Goal: Communication & Community: Answer question/provide support

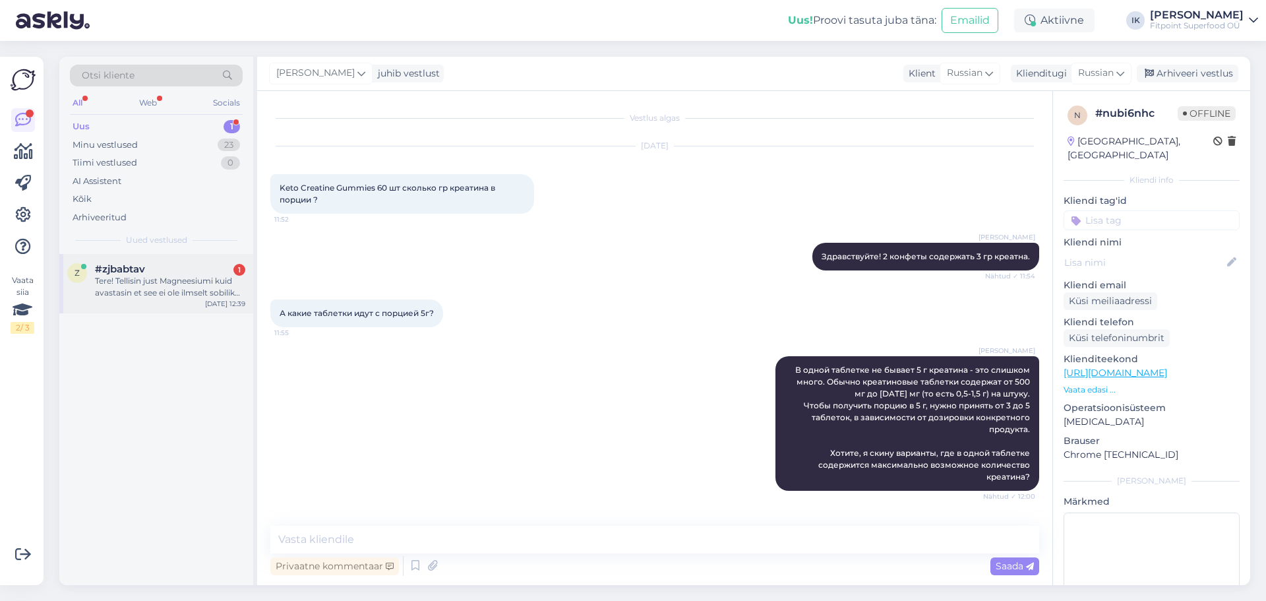
scroll to position [436, 0]
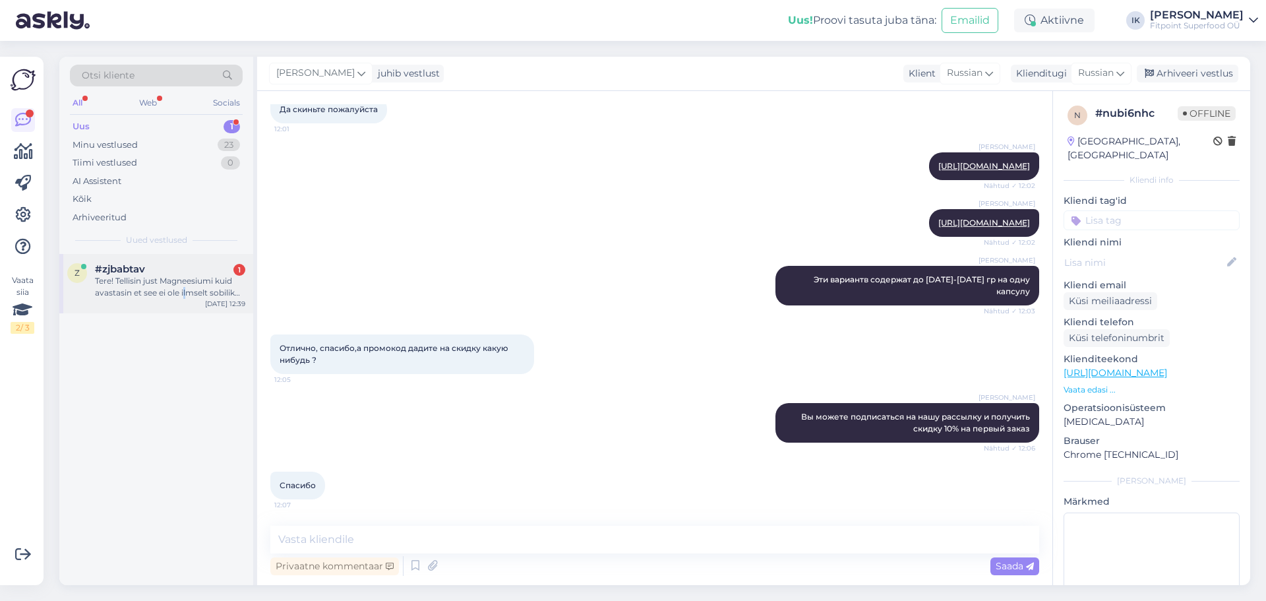
click at [184, 295] on div "Tere! Tellisin just Magneesiumi kuid avastasin et see ei ole ilmselt sobilik mi…" at bounding box center [170, 287] width 150 height 24
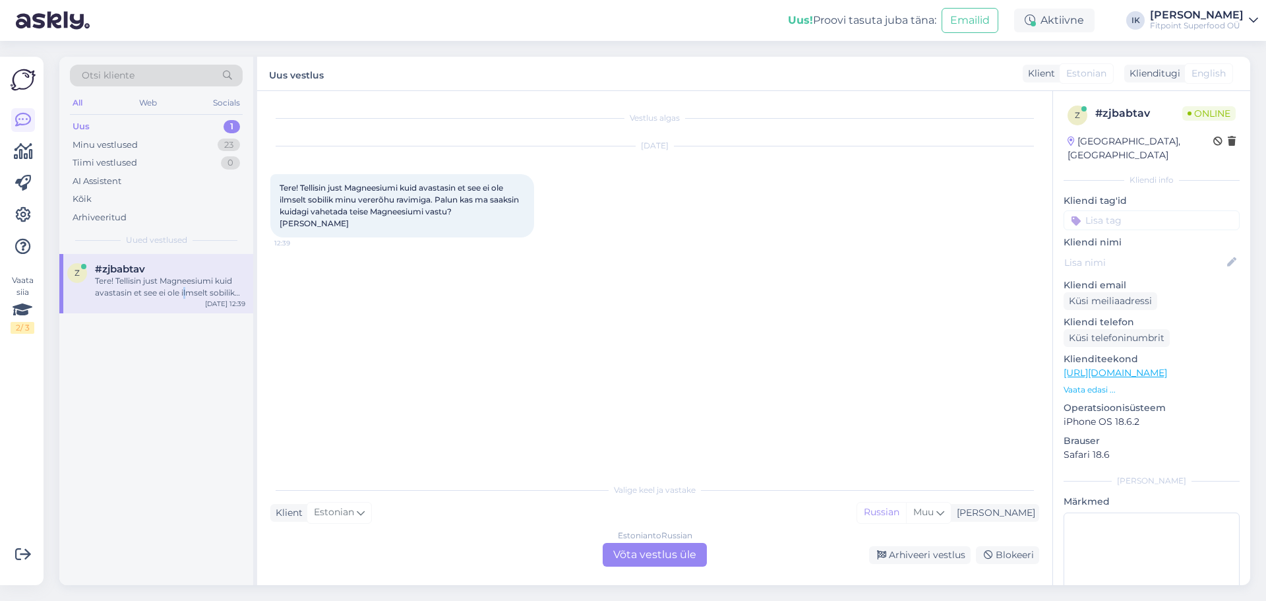
scroll to position [0, 0]
click at [633, 538] on div "Estonian to Russian" at bounding box center [655, 535] width 74 height 12
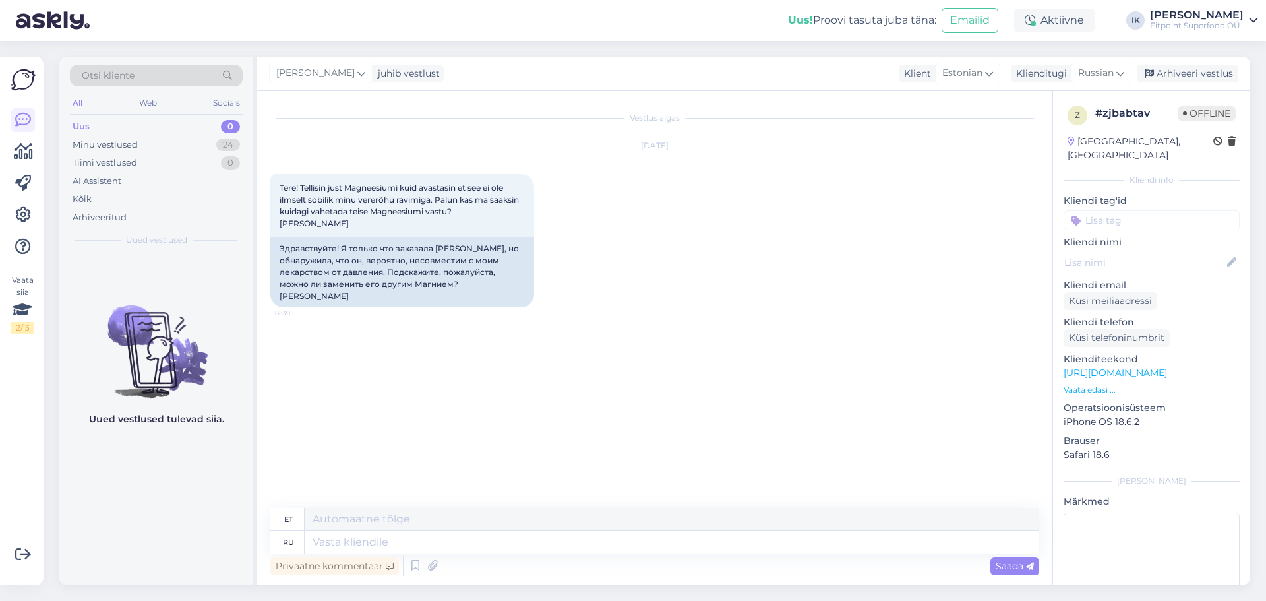
click at [603, 535] on textarea at bounding box center [672, 542] width 734 height 22
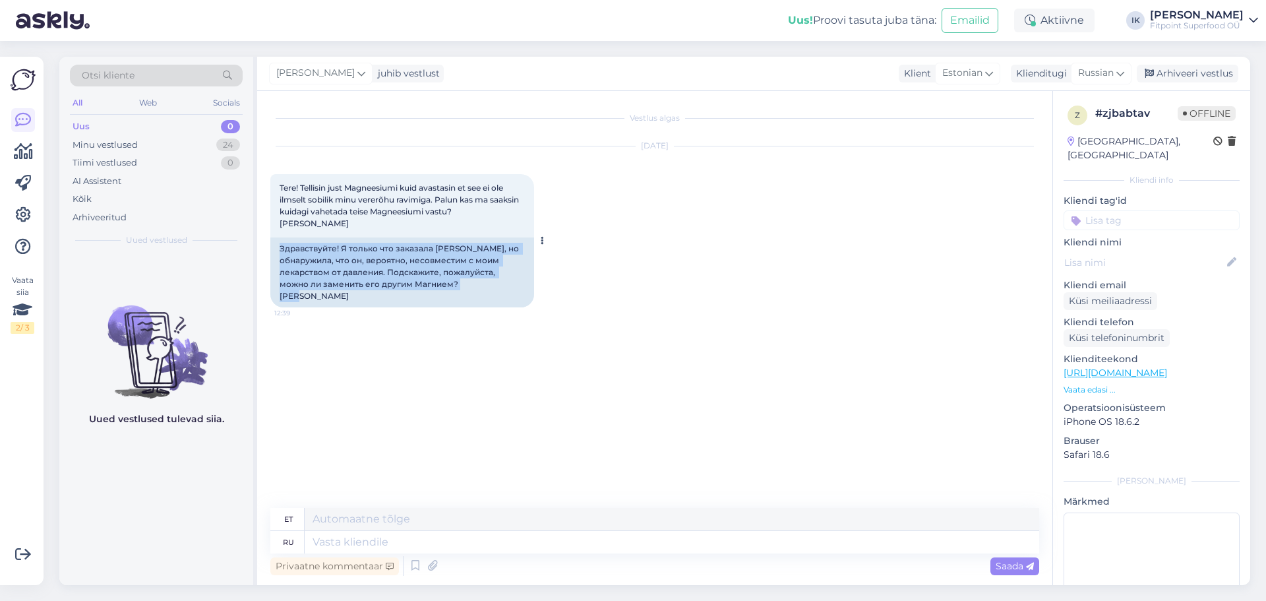
drag, startPoint x: 357, startPoint y: 302, endPoint x: 403, endPoint y: 288, distance: 47.5
click at [276, 251] on div "Здравствуйте! Я только что заказала [PERSON_NAME], но обнаружила, что он, вероя…" at bounding box center [402, 272] width 264 height 70
click at [403, 289] on div "Здравствуйте! Я только что заказала [PERSON_NAME], но обнаружила, что он, вероя…" at bounding box center [402, 272] width 264 height 70
drag, startPoint x: 434, startPoint y: 284, endPoint x: 277, endPoint y: 247, distance: 161.3
click at [277, 247] on div "Здравствуйте! Я только что заказала [PERSON_NAME], но обнаружила, что он, вероя…" at bounding box center [402, 272] width 264 height 70
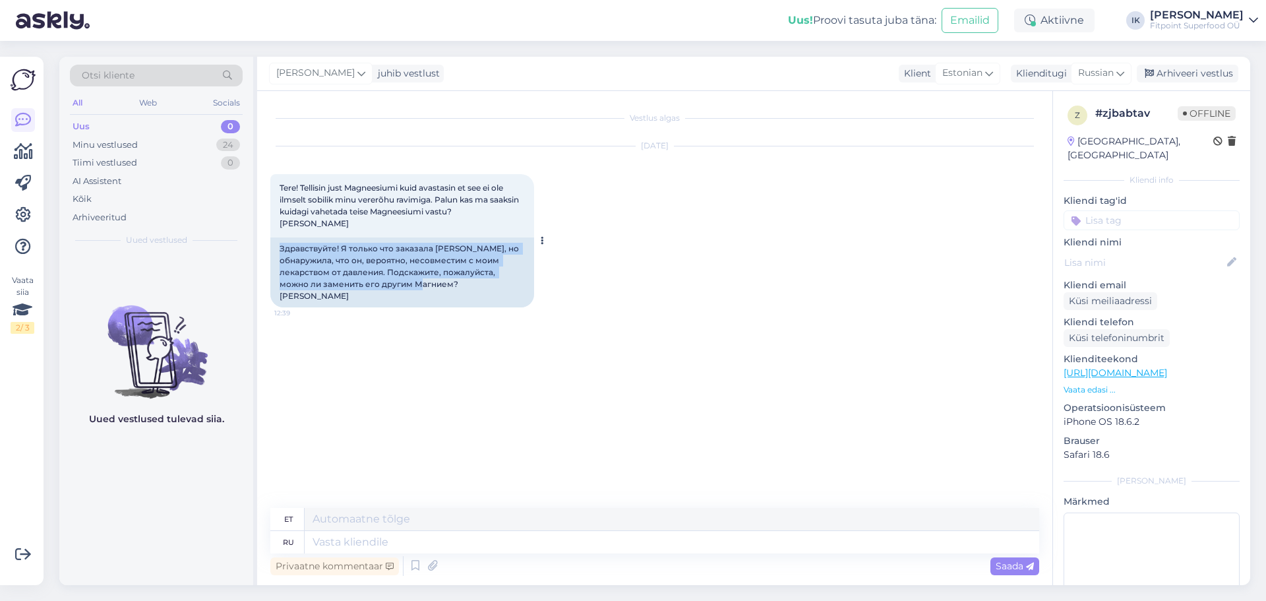
copy div "Здравствуйте! Я только что заказала [PERSON_NAME], но обнаружила, что он, вероя…"
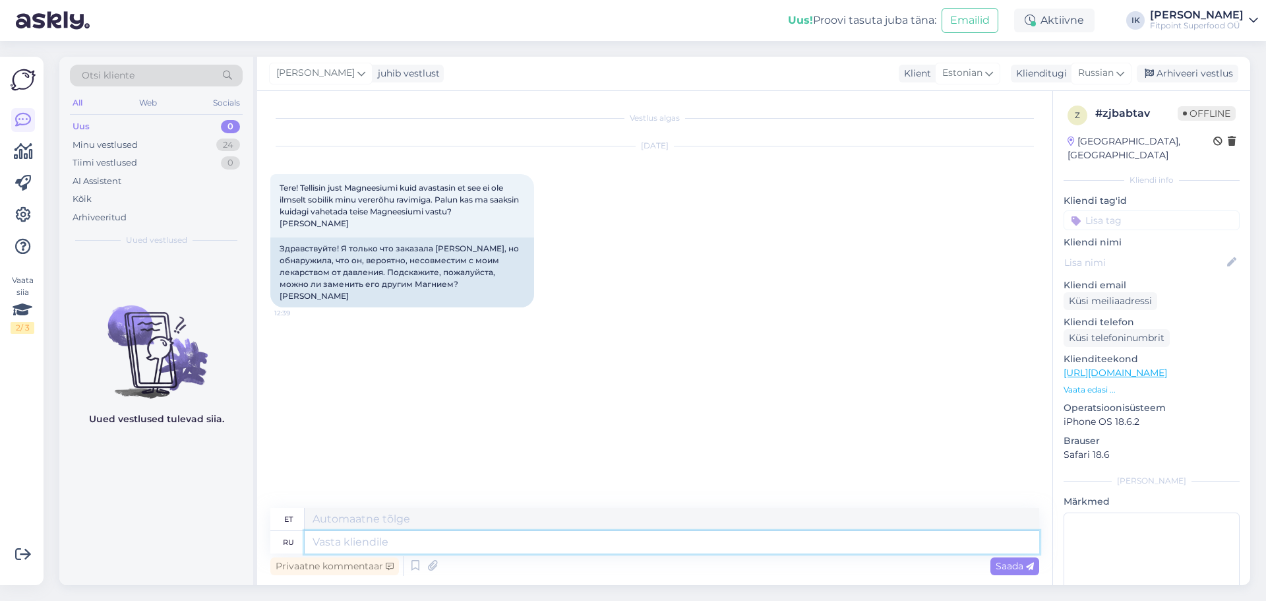
click at [585, 541] on textarea at bounding box center [672, 542] width 734 height 22
paste textarea "Да, конечно 😊 Пожалуйста, пришлите номер вашего заказа и укажите, на какой това…"
type textarea "Здравствуйте!Да, конечно 😊 Пожалуйста, пришлите номер вашего заказа и укажите, …"
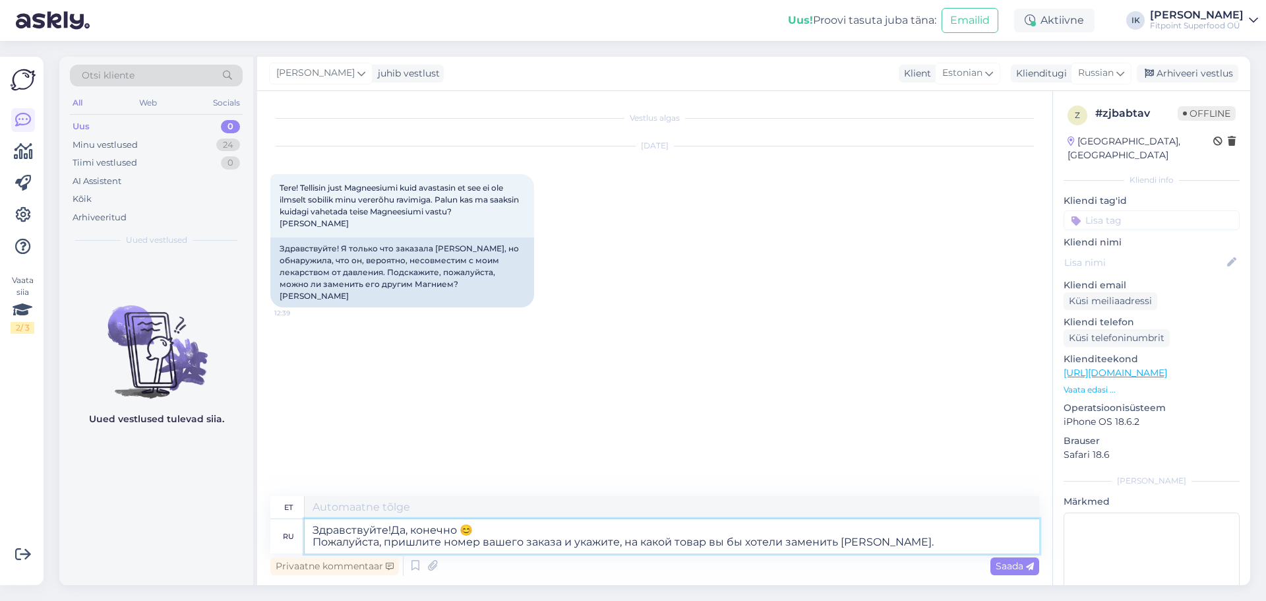
type textarea "Tere! Jah, muidugi 😊 Palun saatke oma tellimuse number ja märkige, millise toot…"
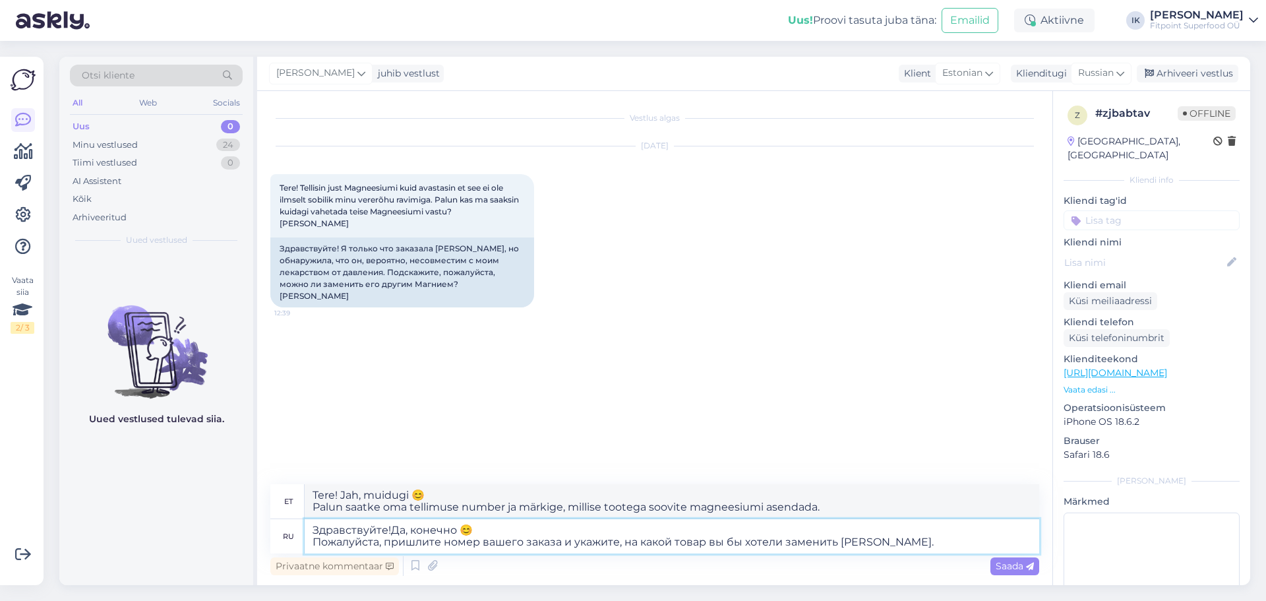
drag, startPoint x: 390, startPoint y: 528, endPoint x: 461, endPoint y: 533, distance: 72.0
click at [392, 528] on textarea "Здравствуйте!Да, конечно 😊 Пожалуйста, пришлите номер вашего заказа и укажите, …" at bounding box center [672, 536] width 734 height 34
drag, startPoint x: 491, startPoint y: 530, endPoint x: 457, endPoint y: 527, distance: 33.7
click at [457, 527] on textarea "Здравствуйте! Да, конечно 😊 Пожалуйста, пришлите номер вашего заказа и укажите,…" at bounding box center [672, 536] width 734 height 34
type textarea "Здравствуйте! Да, конечно. Пожалуйста, пришлите номер вашего заказа и укажите, …"
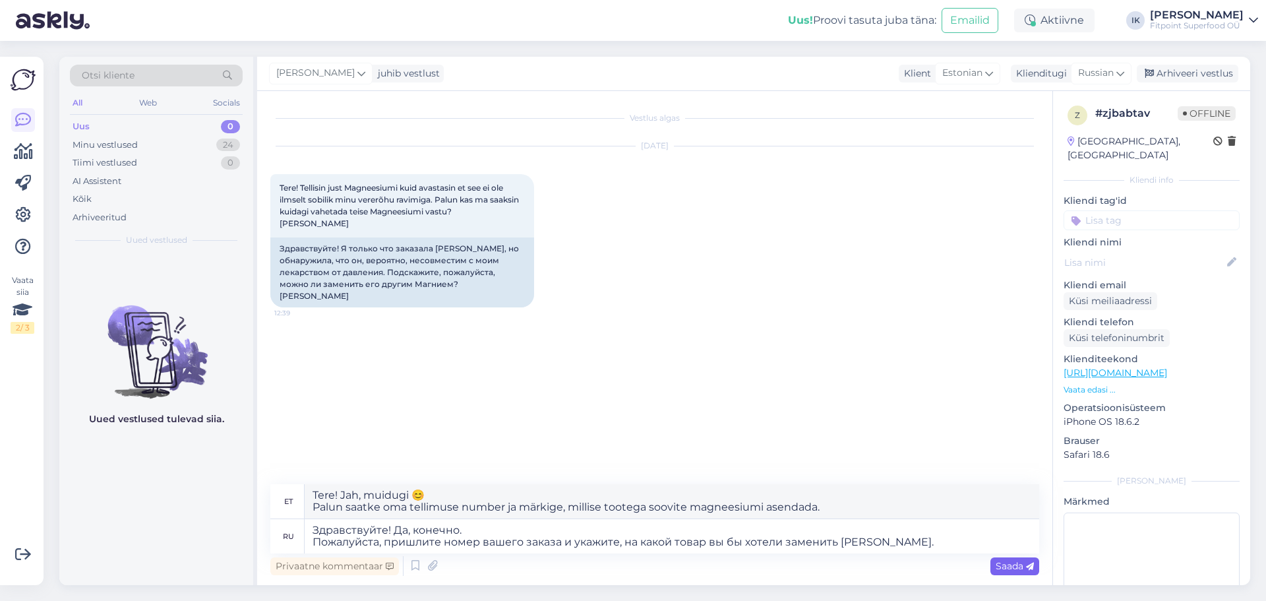
click at [1016, 566] on span "Saada" at bounding box center [1014, 566] width 38 height 12
type textarea "Tere! [GEOGRAPHIC_DATA], muidugi. Palun saatke oma tellimuse number ja märkige,…"
click at [1038, 566] on div "Saada" at bounding box center [1014, 566] width 49 height 18
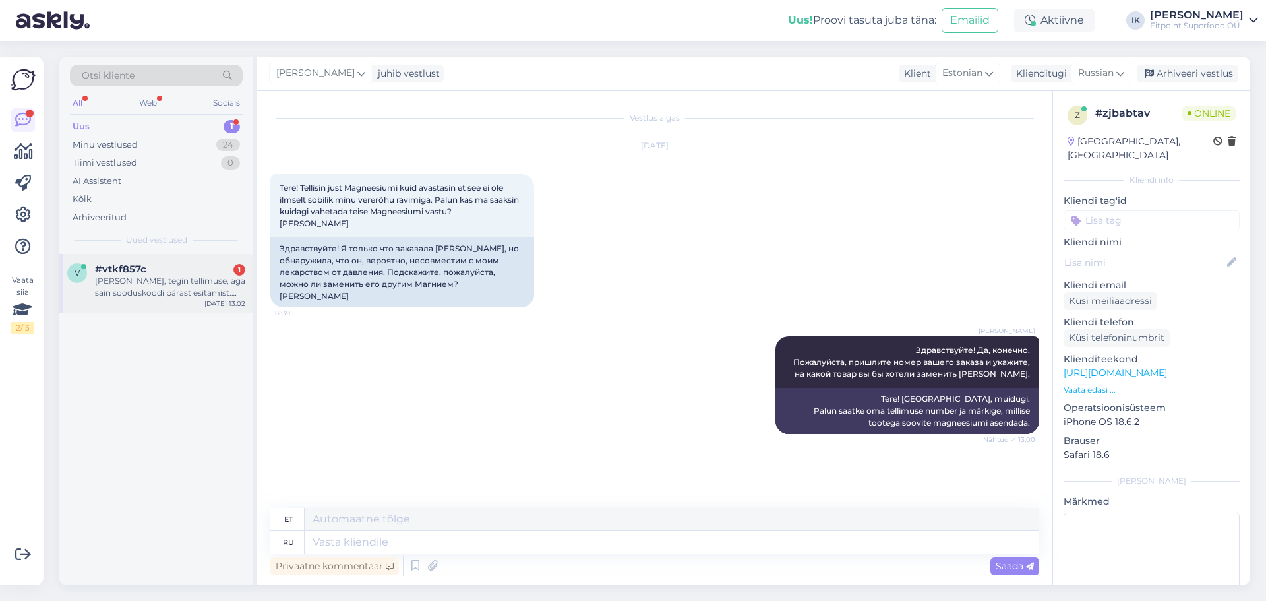
click at [182, 295] on div "[PERSON_NAME], tegin tellimuse, aga sain sooduskoodi pärast esitamist. Kas saan…" at bounding box center [170, 287] width 150 height 24
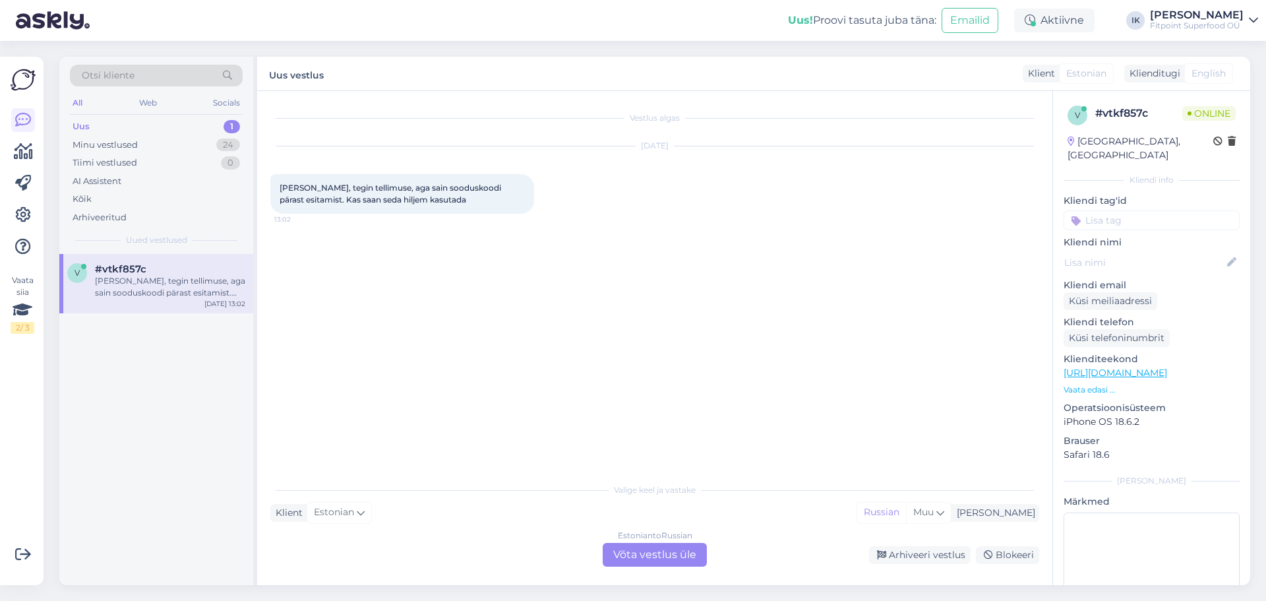
click at [648, 548] on div "Estonian to Russian Võta vestlus üle" at bounding box center [655, 555] width 104 height 24
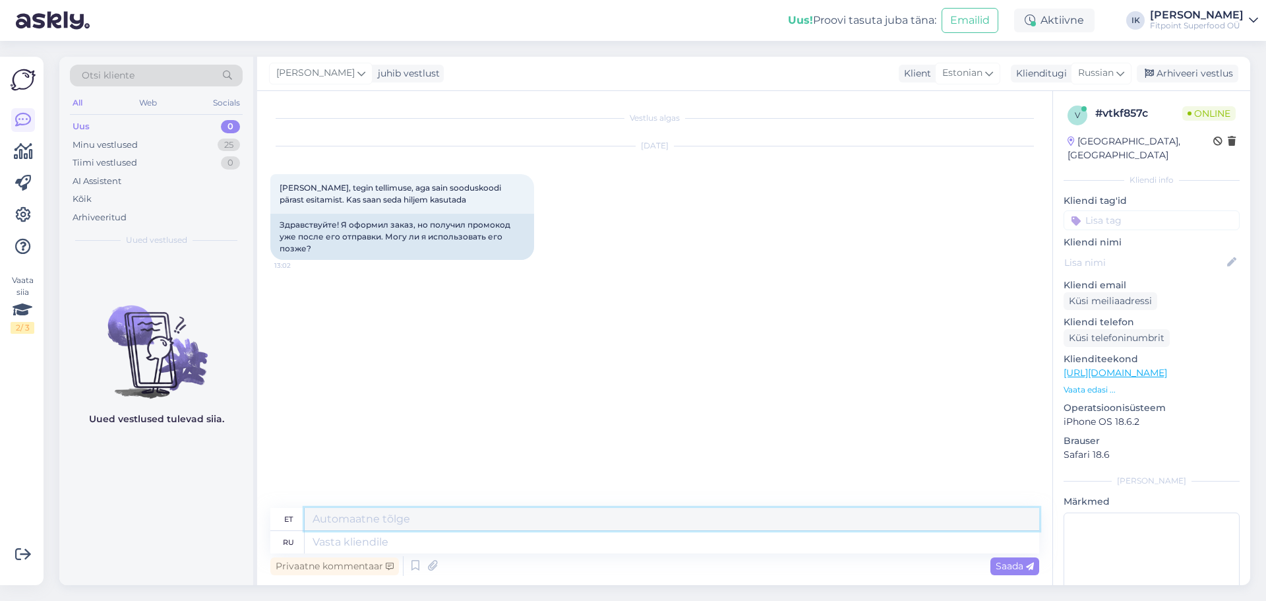
click at [487, 518] on textarea at bounding box center [672, 519] width 734 height 22
click at [498, 539] on textarea at bounding box center [672, 542] width 734 height 22
type textarea "Здравствуйте!"
type textarea "Tere!"
type textarea "Здравствуйте! Если В"
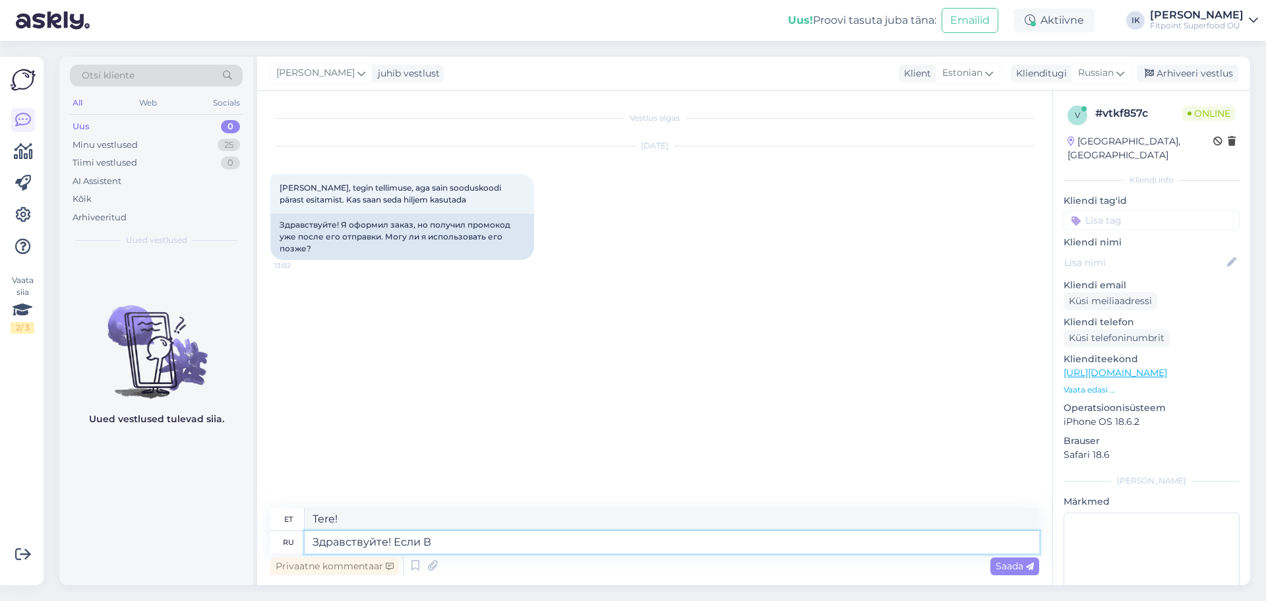
type textarea "Tere! [PERSON_NAME]"
type textarea "Здравствуйте! Если Вы п"
type textarea "Tere! Kui te"
type textarea "Здравствуйте! Если Вы про ко"
type textarea "Tere! Kui te olete umbes"
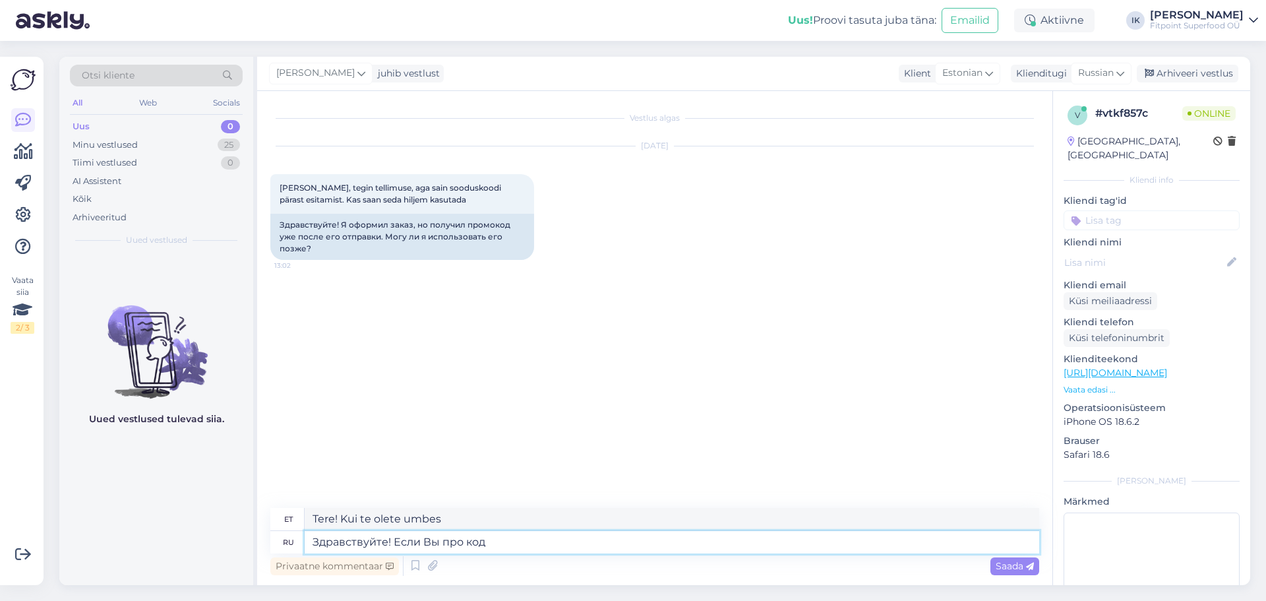
type textarea "Здравствуйте! Если Вы про код"
type textarea "Tere! Kui sa räägid koodist"
click at [547, 535] on textarea "Здравствуйте! Если Вы про код" at bounding box center [672, 542] width 734 height 22
type textarea "Здравствуйте! Если Вы про код перво"
type textarea "Tere! Kui sa räägid kõigepealt koodist"
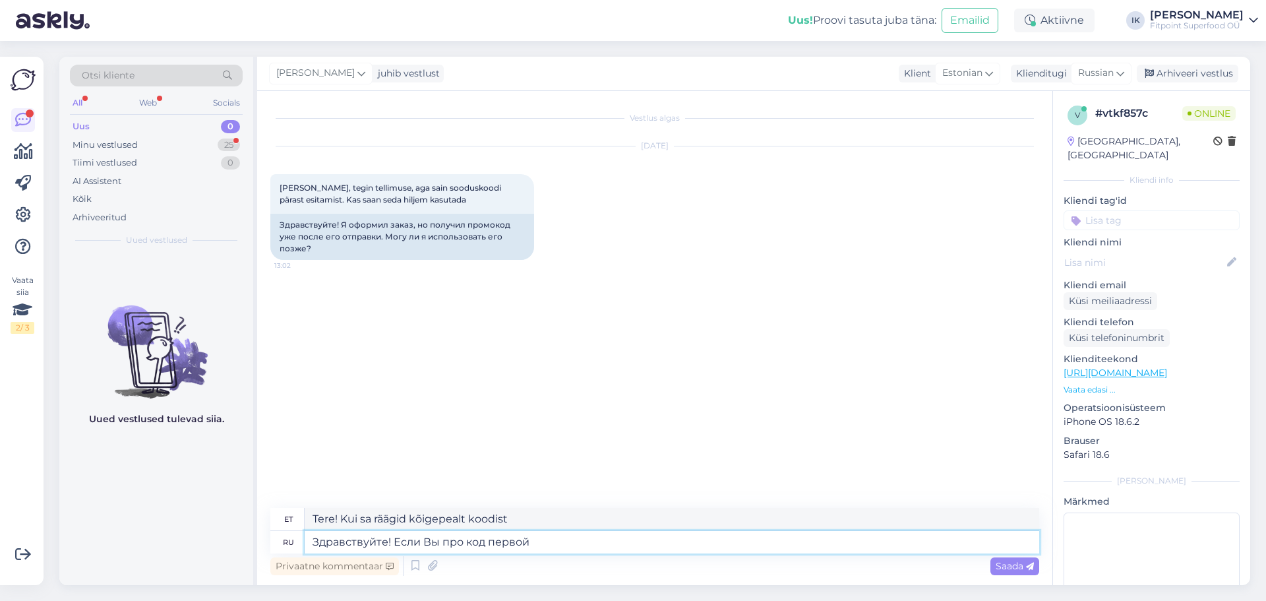
type textarea "Здравствуйте! Если Вы про код первой п"
type textarea "Tere! Kui sa räägid esimesest koodist"
type textarea "Здравствуйте! Если Вы про код первой покупи, то"
type textarea "Tere! [PERSON_NAME] käib esimese ostu koodist,"
type textarea "Здравствуйте! Если Вы про код первой покупи, то да"
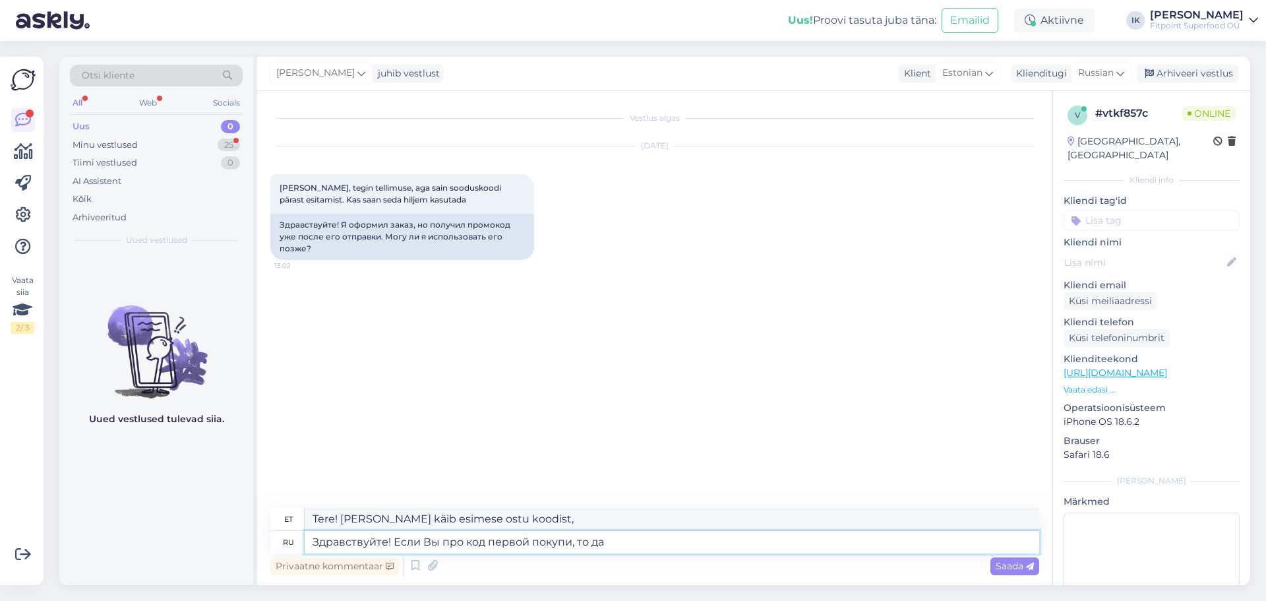
type textarea "Tere! Kui sa räägid esimesest ostukoodist, siis"
type textarea "Здравствуйте! Если Вы про код первой покупи, то да"
type textarea "Tere! Kui sa räägid esmakordse ostu koodist, siis jah."
type textarea "Здравствуйте! Если Вы про код первой покупи, то да Вы смо"
type textarea "Tere! Kui sa räägid esimesest ostukoodist, siis jah, sa oled küll."
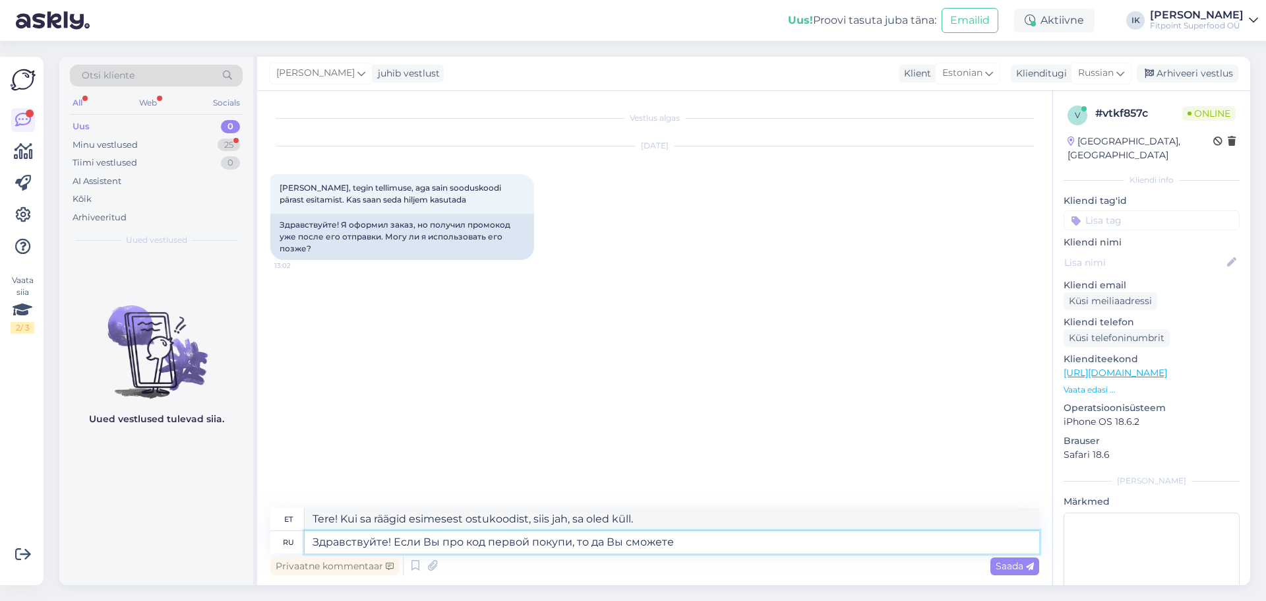
type textarea "Здравствуйте! Если Вы про код первой покупи, то да Вы сможете и"
type textarea "Tere! Kui sa räägid esimesest ostukoodist, siis jah, [PERSON_NAME]."
type textarea "Здравствуйте! Если Вы про код первой покупи, то да Вы сможете использовать его"
type textarea "Tere! [PERSON_NAME] käib esimese ostu koodist, siis jah, [PERSON_NAME] kasutada."
type textarea "Здравствуйте! Если Вы про код первой покупи, то да Вы сможете использовать его …"
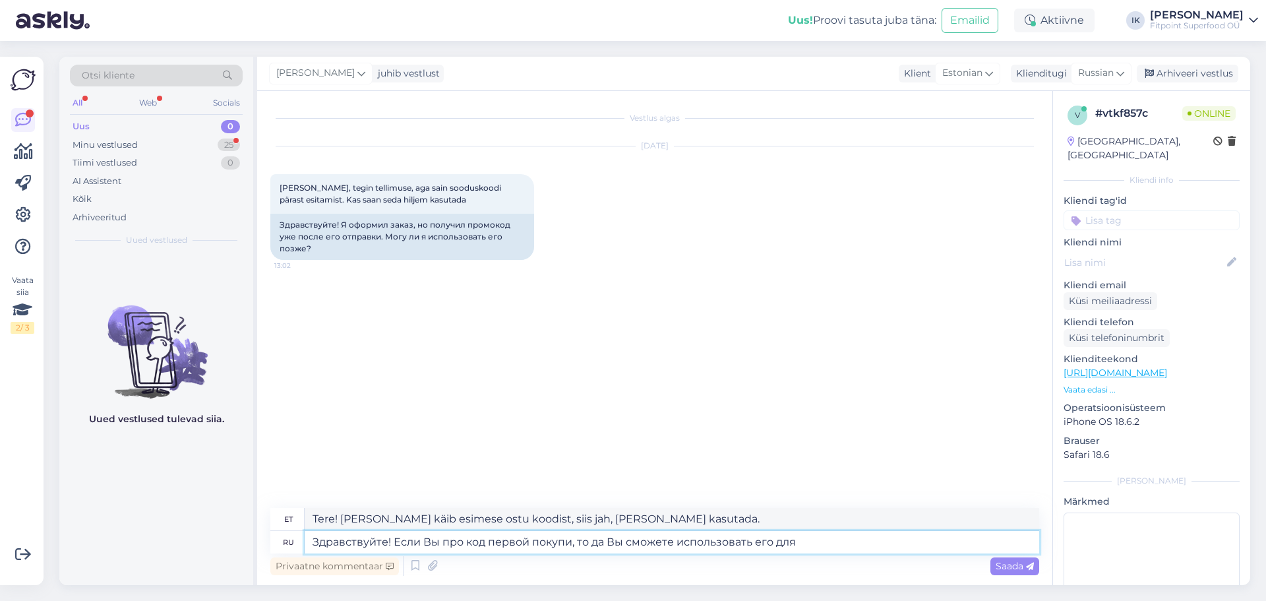
type textarea "Tere! [PERSON_NAME] käib esmakordse ostu koodist, siis jah, võid seda kasutada."
type textarea "Здравствуйте! Если Вы про код первой покупи, то да Вы сможете использовать его …"
type textarea "Tere! Kui räägite esimesest ostukoodist, siis jah, saate seda kasutada järgmise…"
type textarea "Здравствуйте! Если Вы про код первой покупи, то да Вы сможете использовать его …"
type textarea "Tere! [PERSON_NAME] käib esimese ostu koodist, siis jah, [PERSON_NAME] järgmise…"
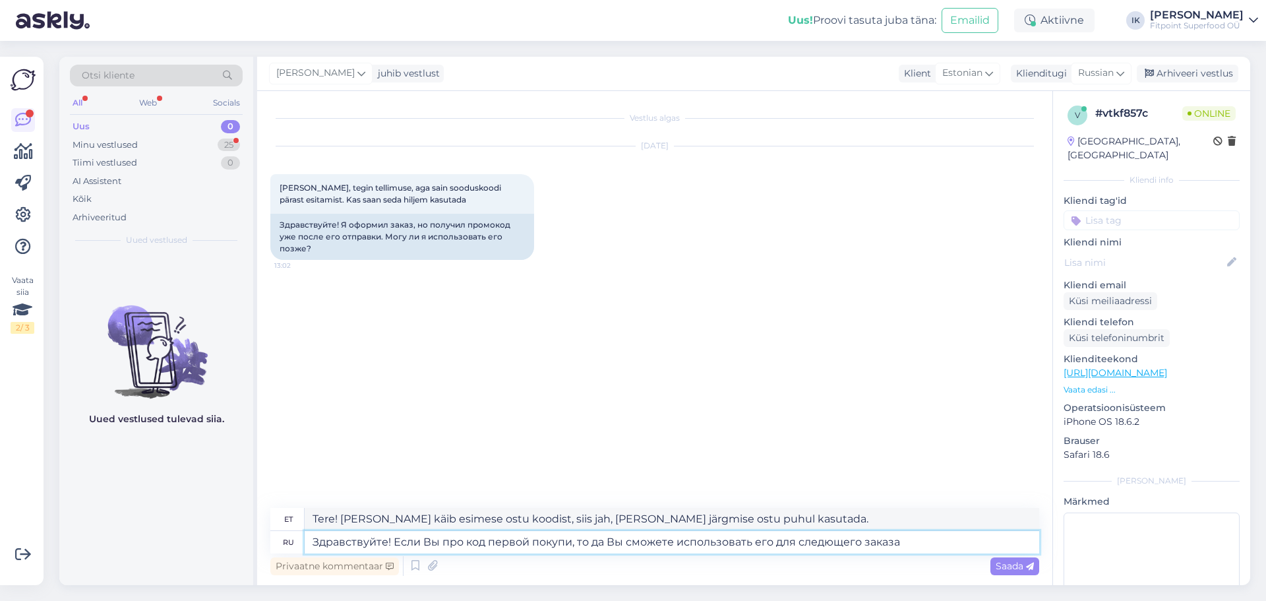
type textarea "Здравствуйте! Если Вы про код первой покупи, то да Вы сможете использовать его …"
type textarea "Tere! Kui räägite oma esimese ostu koodist, siis jah, saate seda kasutada järgm…"
type textarea "Здравствуйте! Если Вы про код первой покупи, то да Вы сможете использовать его …"
click at [984, 571] on div "Privaatne kommentaar Saada" at bounding box center [654, 565] width 769 height 25
click at [1016, 575] on div "Privaatne kommentaar Saada" at bounding box center [654, 565] width 769 height 25
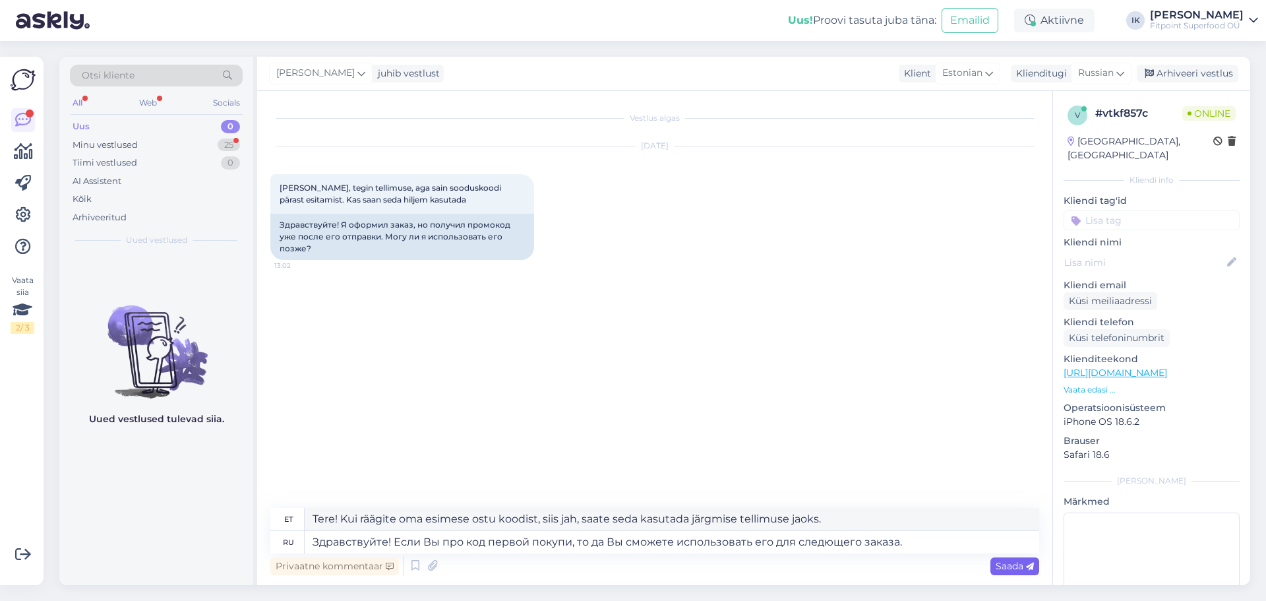
click at [1016, 570] on span "Saada" at bounding box center [1014, 566] width 38 height 12
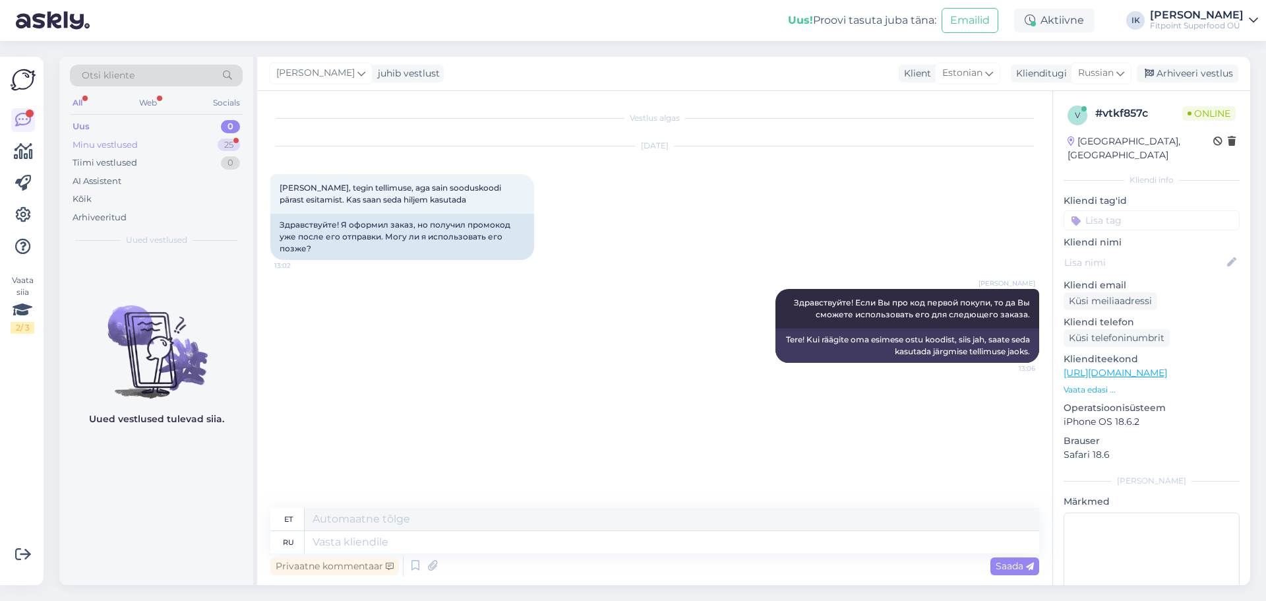
click at [191, 138] on div "Minu vestlused 25" at bounding box center [156, 145] width 173 height 18
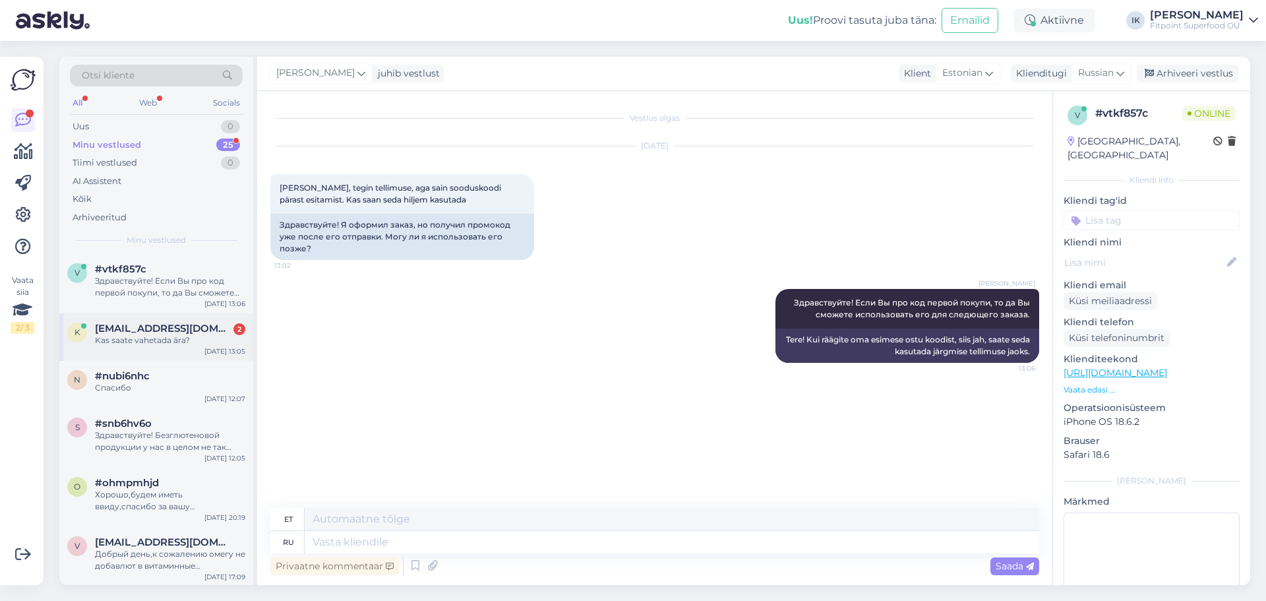
click at [210, 338] on div "Kas saate vahetada ära?" at bounding box center [170, 340] width 150 height 12
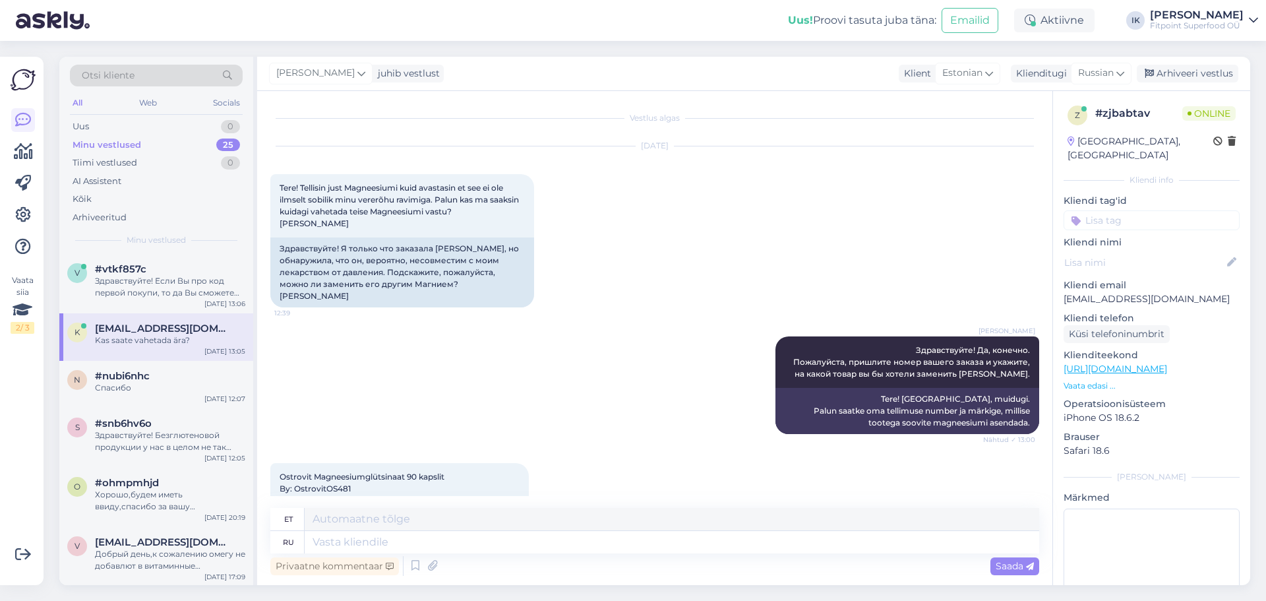
scroll to position [158, 0]
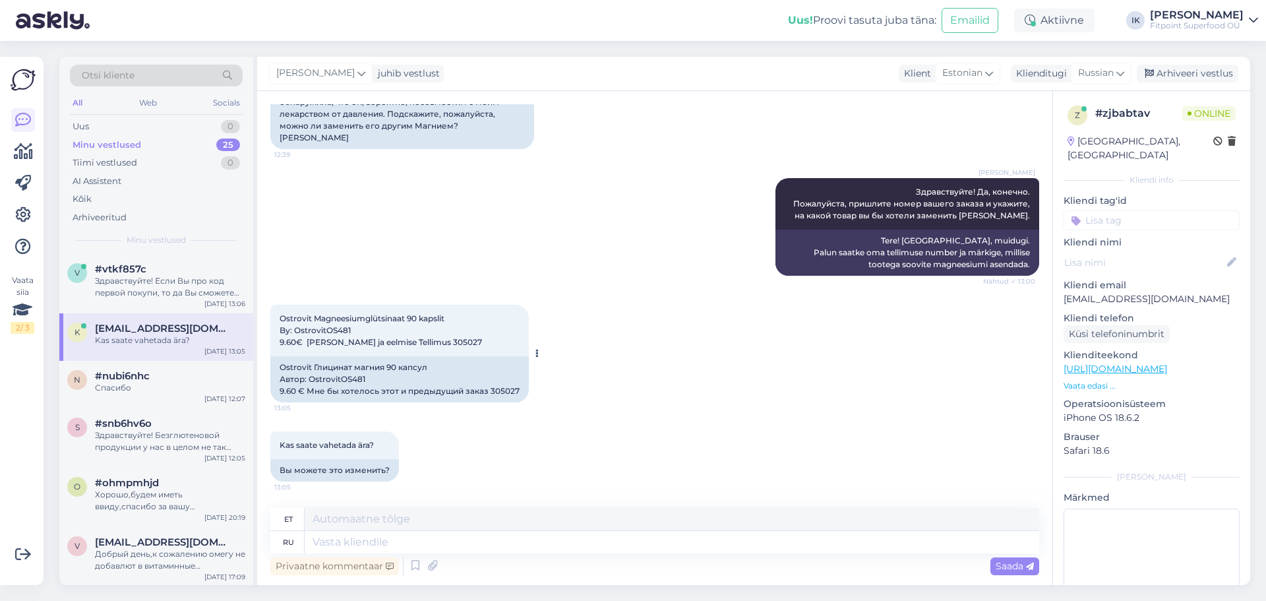
click at [453, 343] on span "Ostrovit Magneesiumglütsinaat 90 kapslit By: OstrovitOS481 9.60€ [PERSON_NAME] …" at bounding box center [380, 330] width 202 height 34
copy div "305027 13:05"
drag, startPoint x: 367, startPoint y: 379, endPoint x: 342, endPoint y: 379, distance: 25.0
click at [342, 379] on div "Ostrovit Глицинат магния 90 капсул Автор: OstrovitOS481 9.60 € Мне бы хотелось …" at bounding box center [399, 379] width 258 height 46
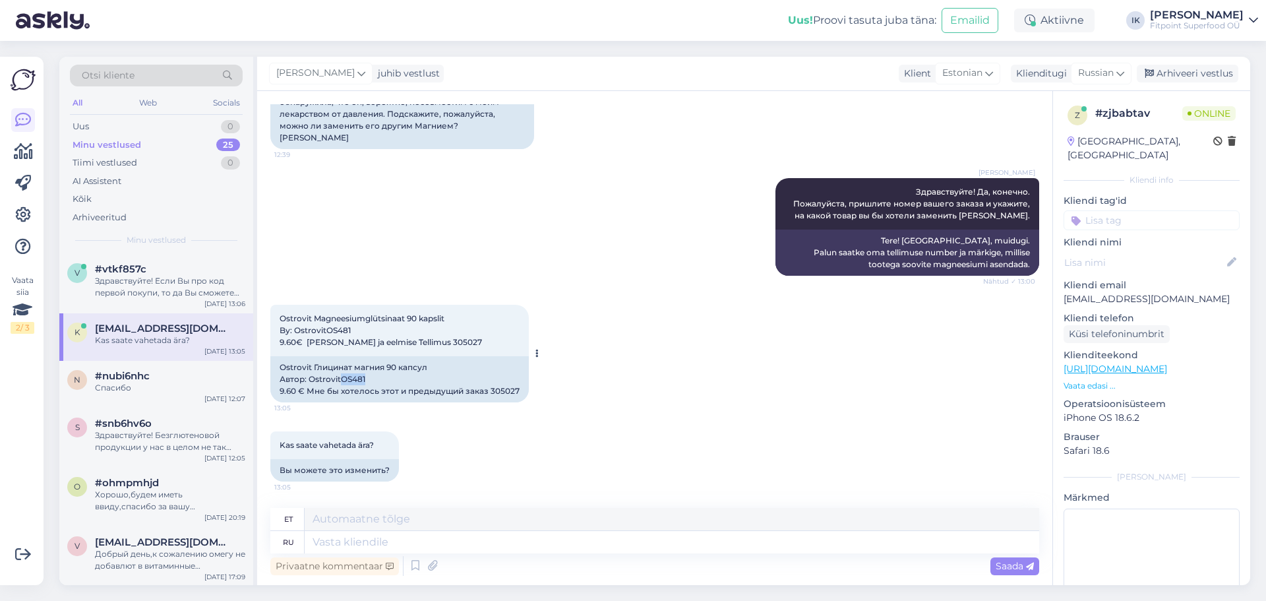
copy div "OS481"
drag, startPoint x: 471, startPoint y: 539, endPoint x: 477, endPoint y: 528, distance: 12.1
click at [471, 540] on textarea at bounding box center [672, 542] width 734 height 22
type textarea "Да,"
type textarea "Jah,"
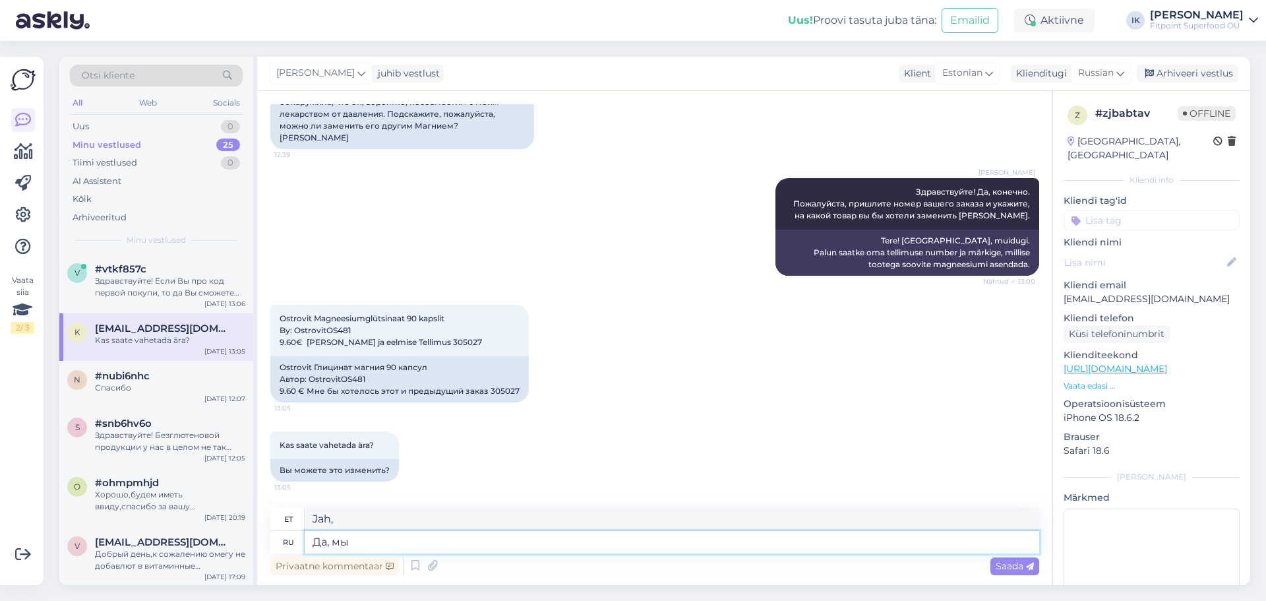
type textarea "Да, мы з"
type textarea "Jah, [PERSON_NAME]."
type textarea "Да, мы заменим"
type textarea "Jah, me asendame"
type textarea "Да, мы заменим Ваш зак"
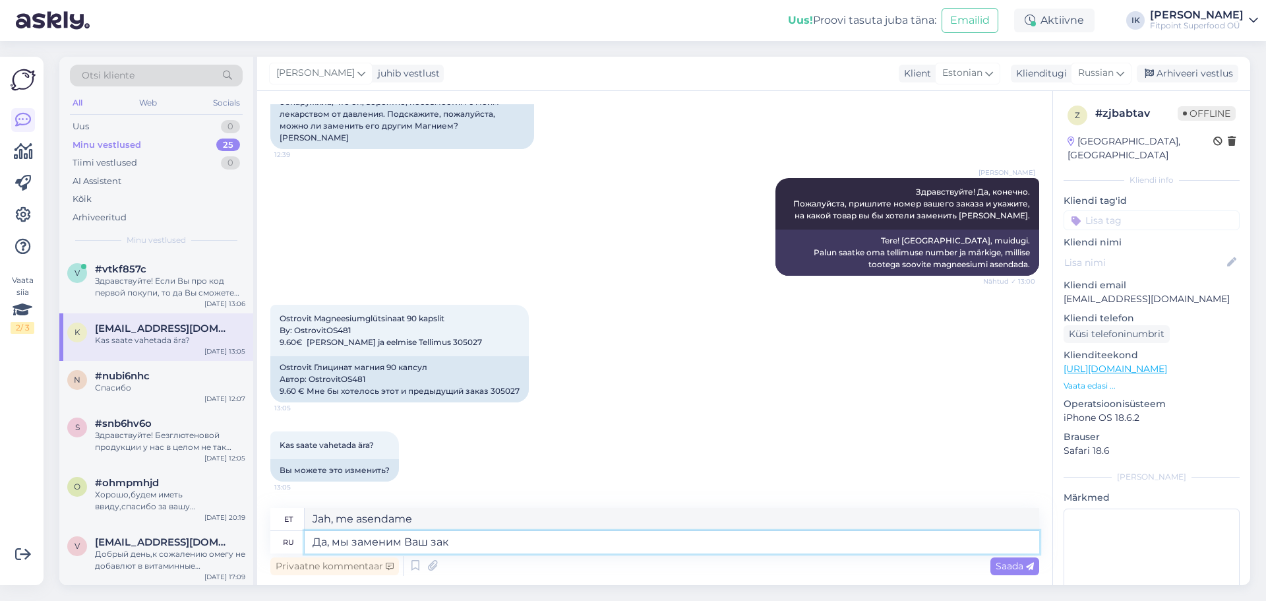
type textarea "Jah, me asendame teie oma"
type textarea "Да, мы заменим Ваш заказ"
type textarea "Jah, me asendame teie tellimuse."
type textarea "Да, мы заменим Ваш заказ и та"
type textarea "Jah, me asendame teie tellimuse ja"
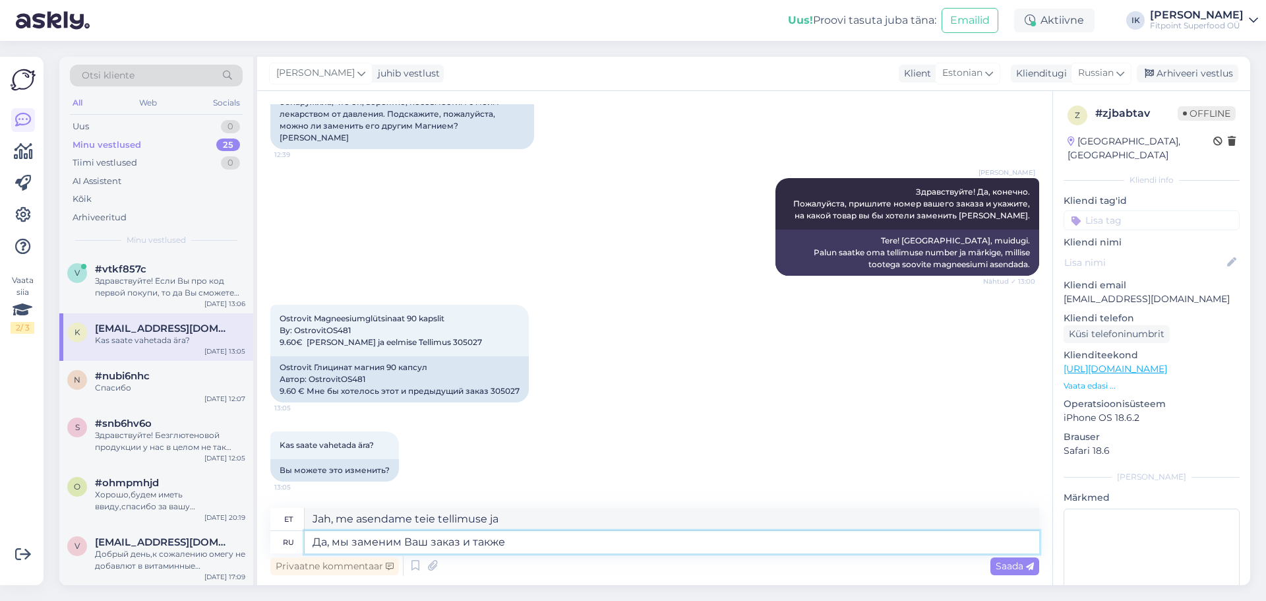
type textarea "Да, мы заменим Ваш заказ и также"
type textarea "Jah, me asendame teie tellimuse ja ka"
drag, startPoint x: 521, startPoint y: 533, endPoint x: 462, endPoint y: 543, distance: 60.0
click at [462, 543] on textarea "Да, мы заменим Ваш заказ и также" at bounding box center [672, 542] width 734 height 22
type textarea "Да, мы заменим Ваш заказ"
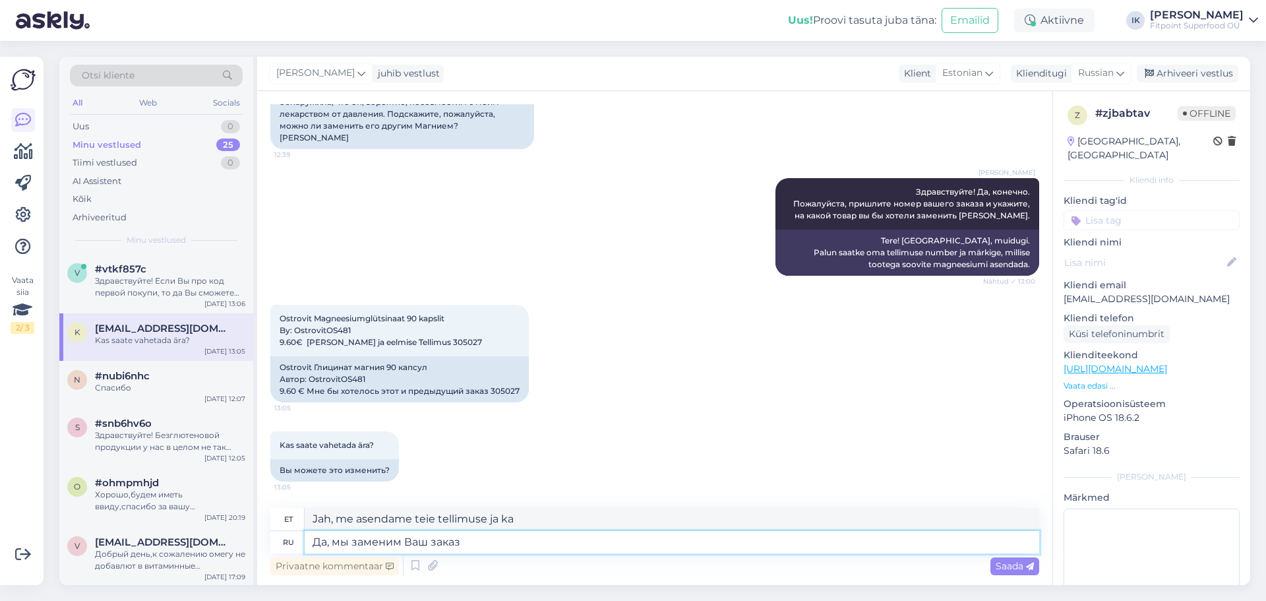
type textarea "Jah, me asendame teie tellimuse."
type textarea "Да, мы заменим [PERSON_NAME]"
type textarea "Jah, me asendame teie oma"
type textarea "Да, мы заменим т"
type textarea "Jah, me asendame"
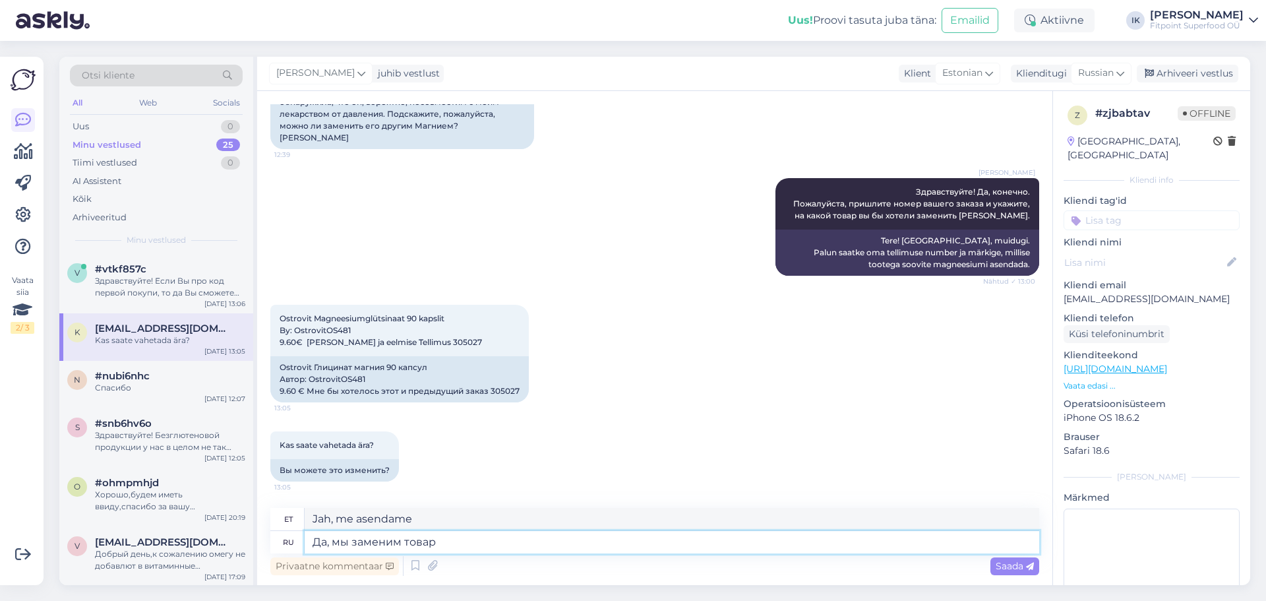
type textarea "Да, мы заменим товар [PERSON_NAME]"
type textarea "Jah, me asendame toote."
type textarea "Да, мы заменим товар В [PERSON_NAME]"
type textarea "Jah, me asendame eseme."
type textarea "Да, мы заменим товар В [GEOGRAPHIC_DATA] за"
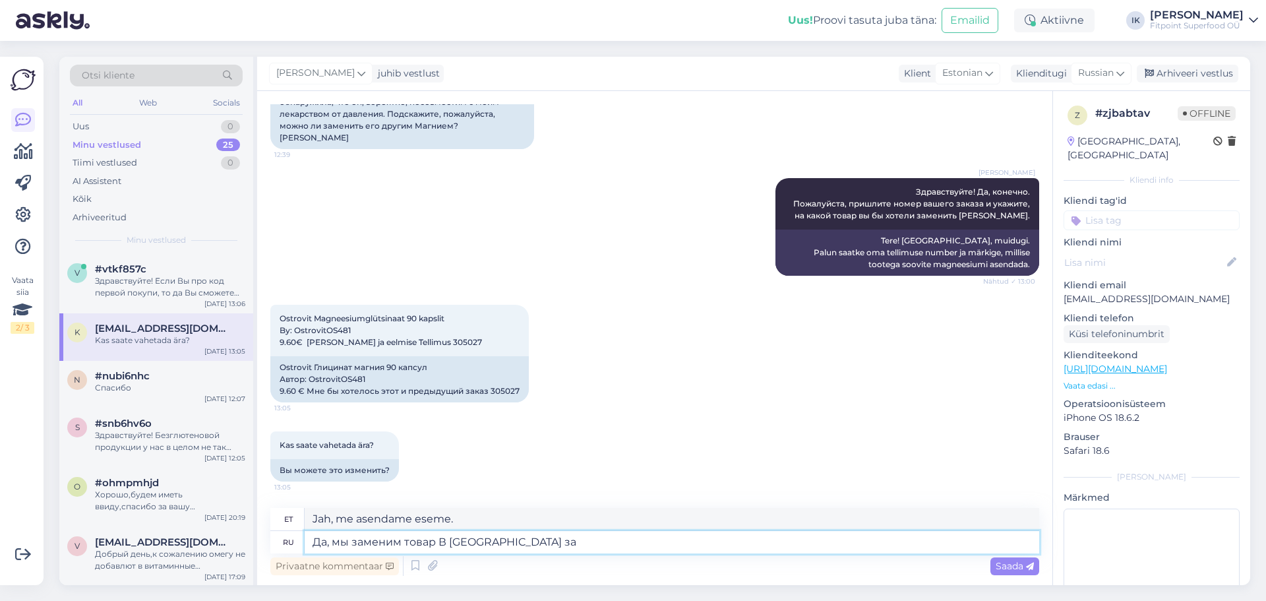
type textarea "Jah, me asendame toote teie"
type textarea "Да, мы заменим товар В [GEOGRAPHIC_DATA] заказе."
type textarea "Jah, me asendame teie tellimuses oleva toote."
type textarea "Да, мы заменим товар В [GEOGRAPHIC_DATA] заказе."
click at [1010, 573] on div "Saada" at bounding box center [1014, 566] width 49 height 18
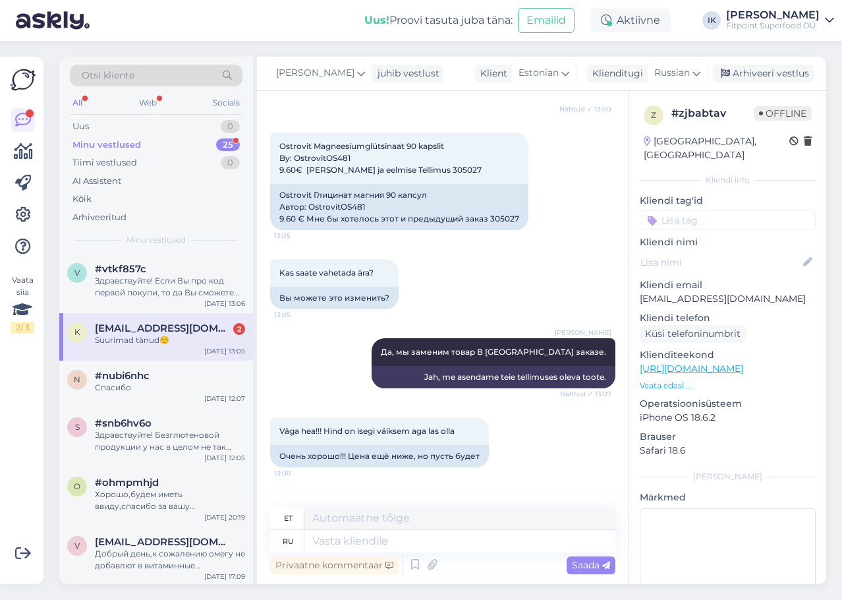
scroll to position [396, 0]
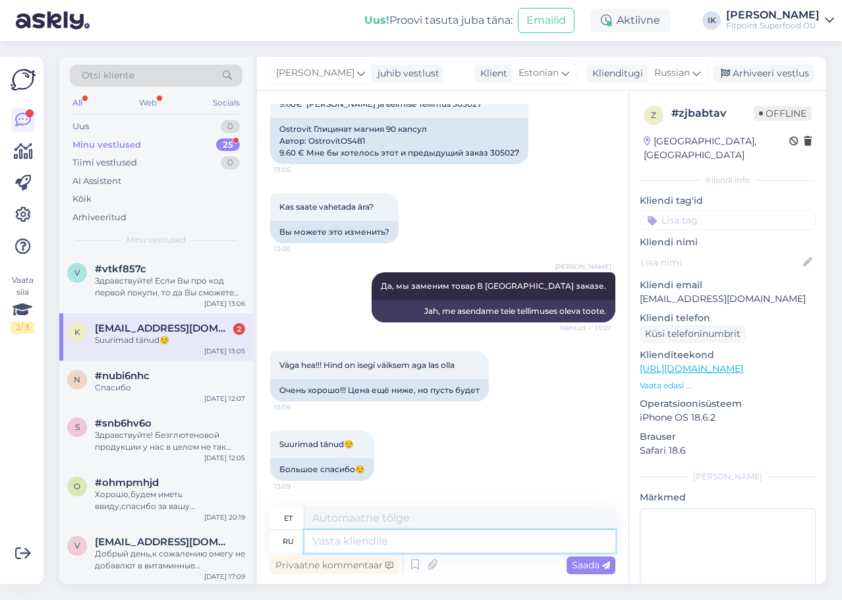
click at [545, 547] on textarea at bounding box center [460, 541] width 311 height 22
type textarea "Мы"
type textarea "Meie"
type textarea "Мы вернем [PERSON_NAME]"
type textarea "Me tuleme tagasi"
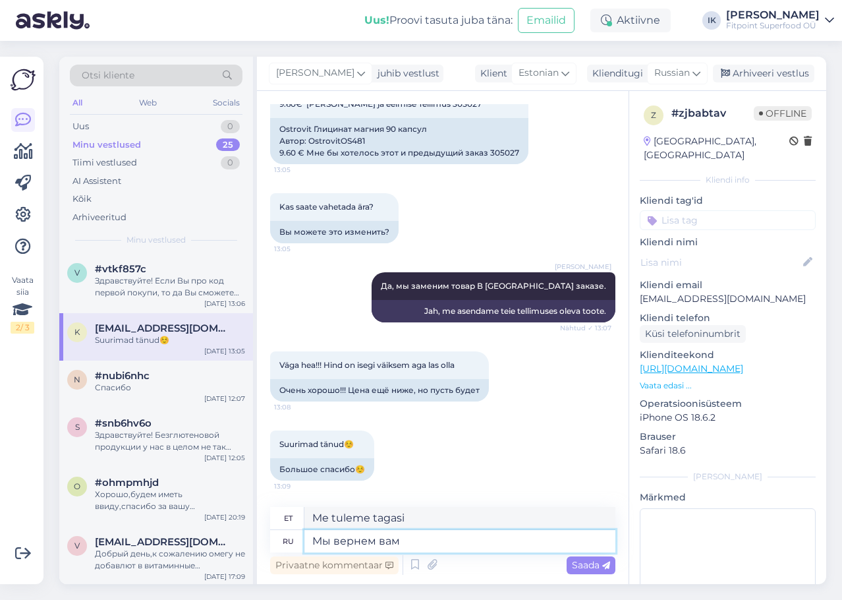
type textarea "Мы вернем вам"
type textarea "Me tagastame selle teile"
drag, startPoint x: 451, startPoint y: 538, endPoint x: 32, endPoint y: 521, distance: 418.9
click at [30, 523] on div "Vaata siia 2 / 3 Võimalused Veendu, et Askly loob sulle väärtust. Sulge Ühenda …" at bounding box center [421, 320] width 842 height 559
type textarea "Оба т"
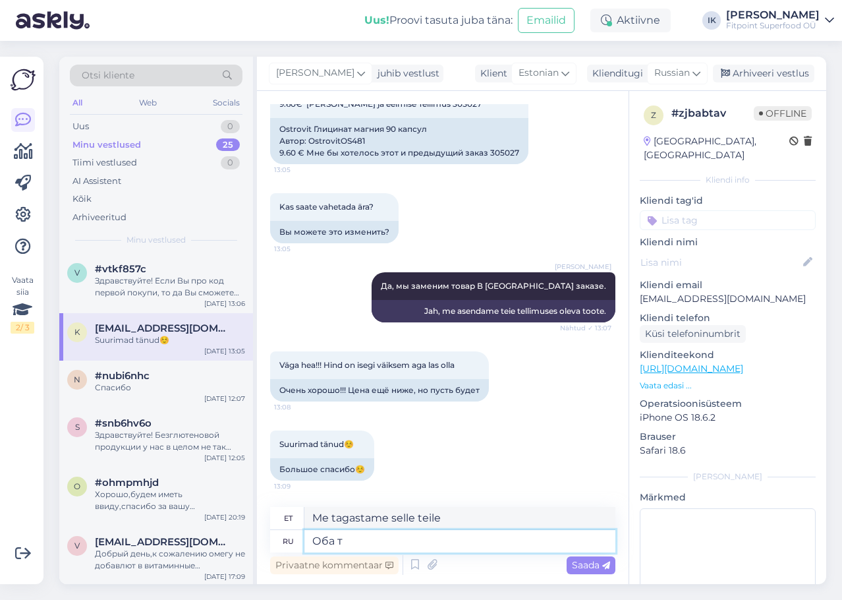
type textarea "Mõlemad"
type textarea "Оба товара ст"
type textarea "Mõlemad tooted"
type textarea "Оба товара стоят 9"
type textarea "Mõlemad esemed maksavad"
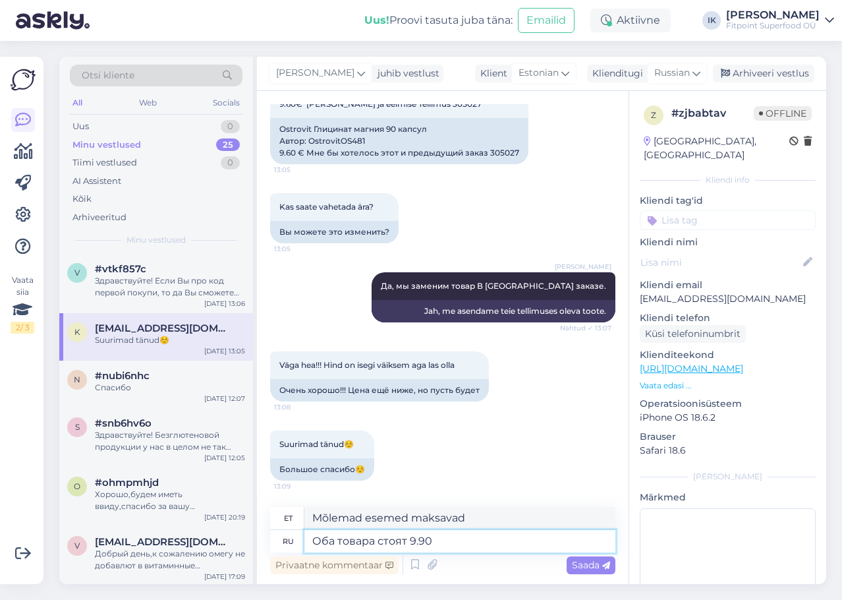
type textarea "Оба товара стоят 9.90."
type textarea "Mõlemad tooted maksavad 9.90"
type textarea "Оба товара стоят 9.90."
type textarea "Mõlemad esemed maksavad 9.90."
type textarea "Оба товара стоят 9.90,"
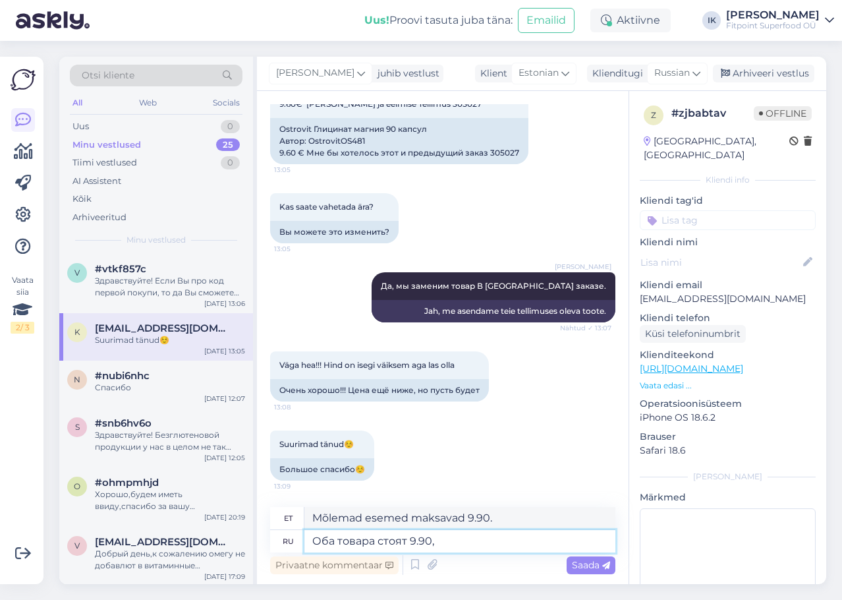
type textarea "Mõlemad esemed maksavad 9.90,"
type textarea "Оба товара стоят 9.90, поэтому на"
type textarea "Mõlemad esemed maksavad 9.90, seega"
type textarea "Оба товара стоят 9.90, поэтому нам не"
type textarea "Mõlemad esemed maksavad 9.90, seega meie"
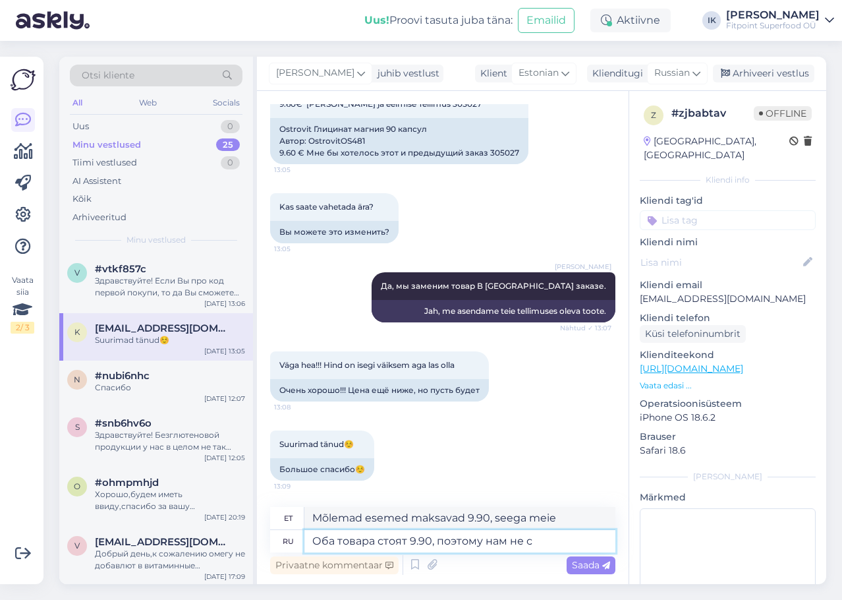
type textarea "Оба товара стоят 9.90, поэтому нам не со"
type textarea "Mõlemad esemed maksavad 9.90, , seega me ei pea seda tegema."
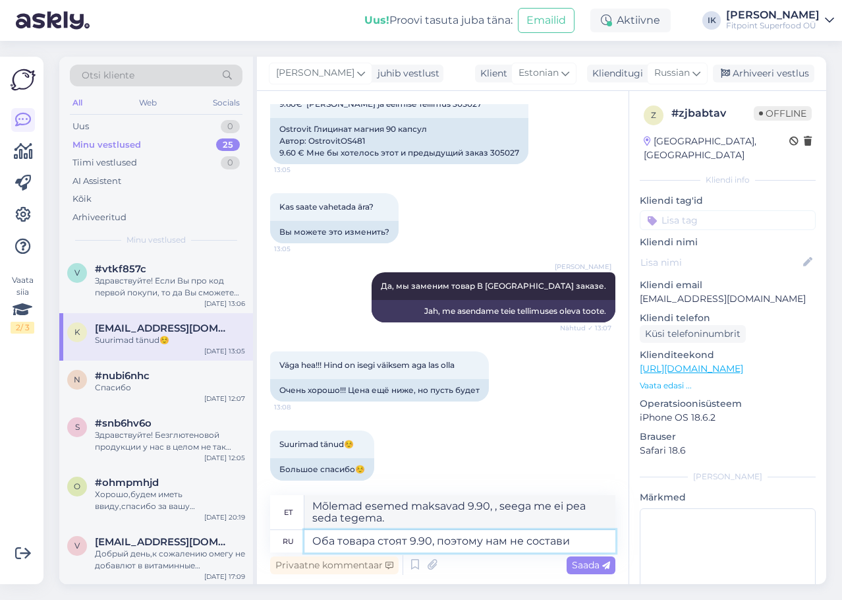
type textarea "Оба товара стоят 9.90, поэтому нам не составил"
type textarea "Mõlemad esemed maksid 9.90, seega me ei pidanud maksma."
type textarea "Оба товара стоят 9.90, поэтому нам не составило"
type textarea "Mõlemad esemed maksid 9.90, seega meile see maksma ei läinud."
click at [435, 537] on textarea "Оба товара стоят 9.90, поэтому нам не составило" at bounding box center [460, 541] width 311 height 22
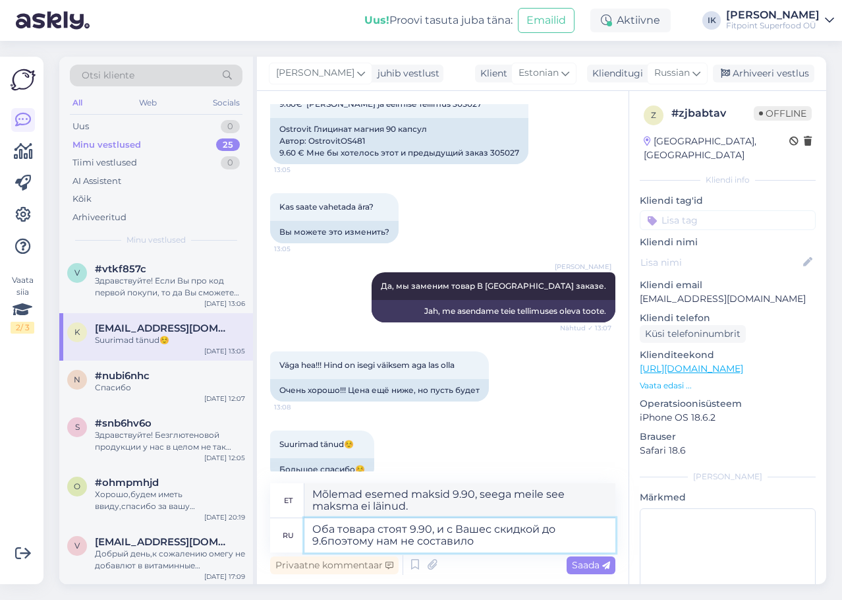
type textarea "Оба товара стоят 9.90, и с Вашес скидкой до 9.60поэтому нам не составило"
type textarea "Mõlemad tooted maksid 9.90, ja teie allahindlusega 9.60 seega meile see maksma …"
type textarea "Оба товара стоят 9.90, и с Вашес скидкой до 9.60, поэтому нам не составило"
type textarea "Mõlemad tooted maksid 9.90, ja teie allahindlusega 9.60, seega meile see maksma…"
drag, startPoint x: 481, startPoint y: 541, endPoint x: 388, endPoint y: 543, distance: 93.6
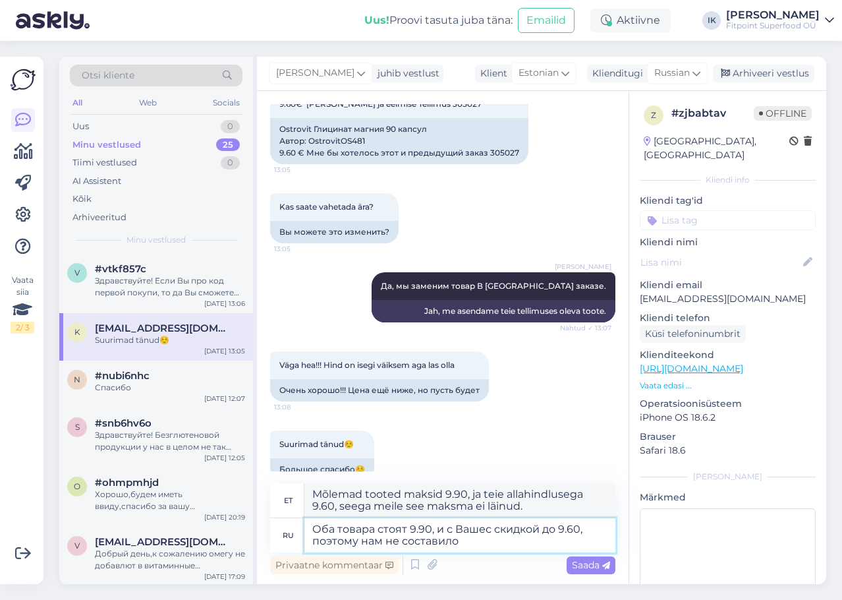
click at [388, 543] on textarea "Оба товара стоят 9.90, и с Вашес скидкой до 9.60, поэтому нам не составило" at bounding box center [460, 535] width 311 height 34
type textarea "Оба товара стоят 9.90, и с Вашес скидкой до 9.60, поэтому нам было у"
type textarea "Mõlemad tooted maksid 9.90, ja teie allahindlusega 9.60, seega oli see"
type textarea "Оба товара стоят 9.90, и с Вашес скидкой до 9.60, поэтому нам было удобно обм"
type textarea "Mõlemad tooted maksid 9.90, ja teie allahindlusega langes see 9.60, seega oli s…"
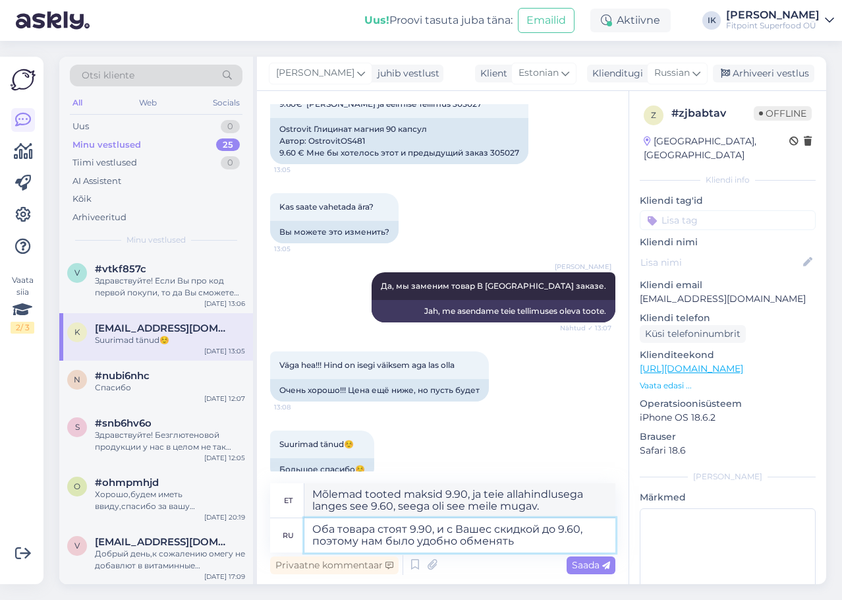
type textarea "Оба товара стоят 9.90, и с Вашес скидкой до 9.60, поэтому нам было удобно обмен…"
type textarea "Mõlemad tooted maksid 9.90, ja teie allahindlusega langesid need 9.60, seega ol…"
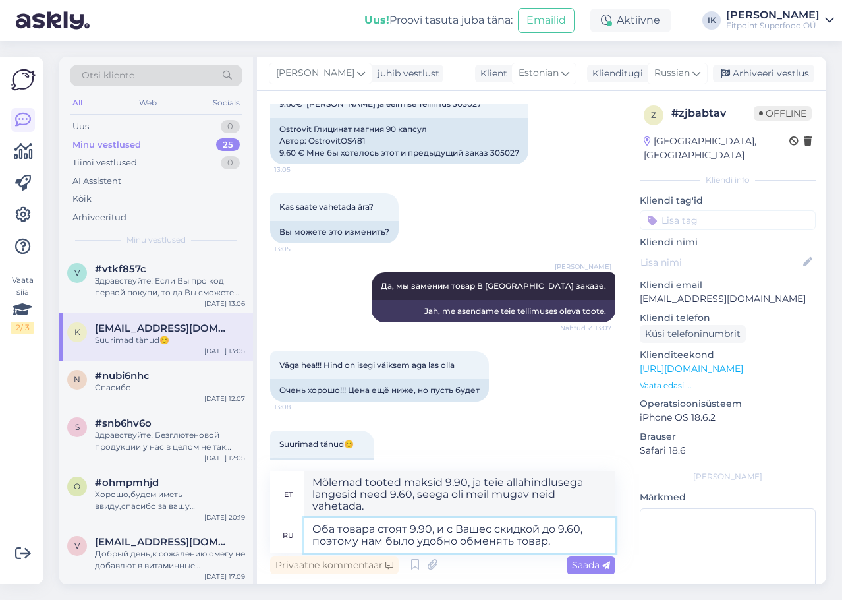
type textarea "Оба товара стоят 9.90, и с Вашес скидкой до 9.60, поэтому нам было удобно обмен…"
type textarea "Mõlemad tooted maksid 9.90, ja teie allahindlusega langes see 9.60, seega oli m…"
click at [486, 525] on textarea "Оба товара стоят 9.90, и с Вашес скидкой до 9.60, поэтому нам было удобно обмен…" at bounding box center [460, 535] width 311 height 34
type textarea "Оба товара стоят 9.90, и с Вашей скидкой до 9.60, поэтому нам было удобно обмен…"
type textarea "Mõlemad tooted maksavad 9.90, ja teie allahindlusega tuleb hind 9.60, seega oli…"
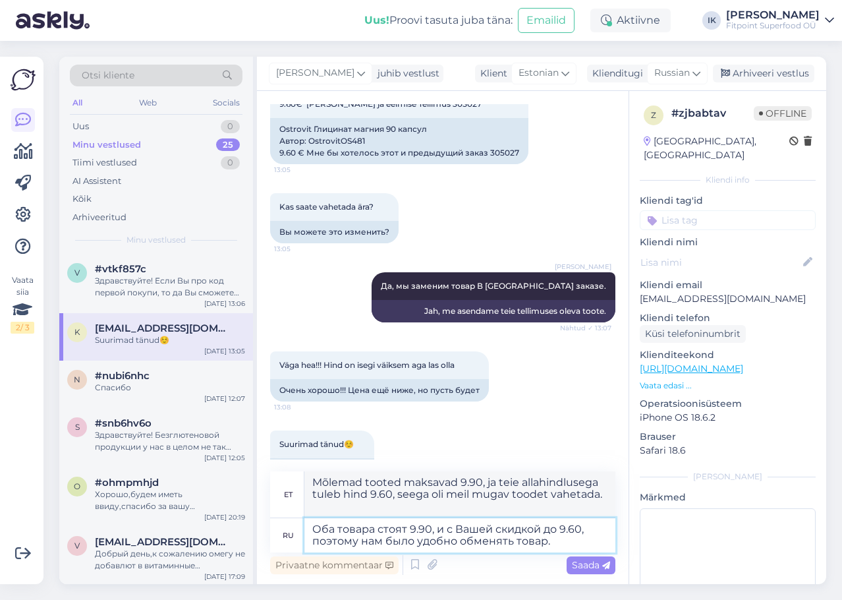
drag, startPoint x: 557, startPoint y: 529, endPoint x: 540, endPoint y: 529, distance: 17.1
click at [540, 529] on textarea "Оба товара стоят 9.90, и с Вашей скидкой до 9.60, поэтому нам было удобно обмен…" at bounding box center [460, 535] width 311 height 34
type textarea "Оба товара стоят 9.90, и с Вашей скидкойст 9.60, поэтому нам было удобно обменя…"
type textarea "Mõlemad esemed maksid 9.90, ja teie allahindlusega 9.60, seega oli meil mugav e…"
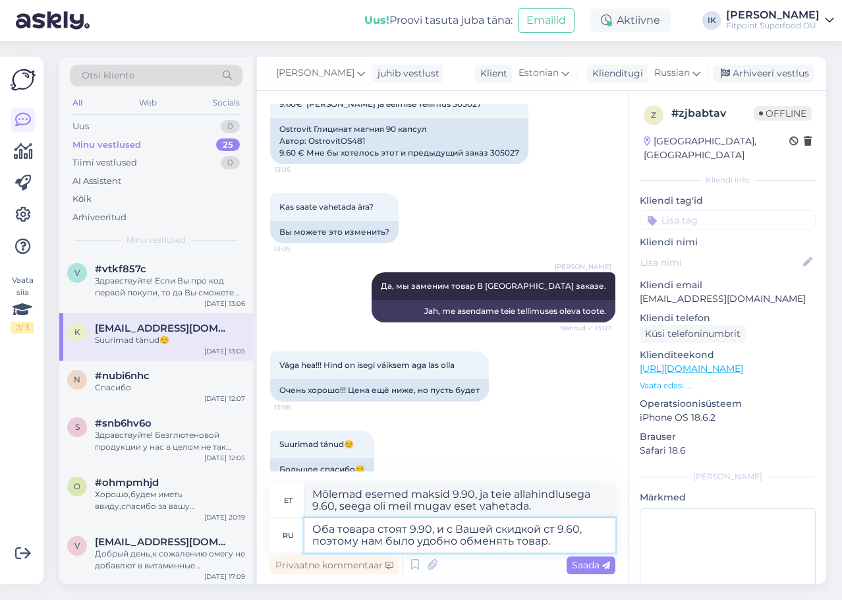
type textarea "Оба товара стоят 9.90, и с Вашей скидкой сто 9.60, поэтому нам было удобно обме…"
type textarea "Mõlemad esemed maksid 9.90, ja teie soodustusega alates 9.60, seega oli meil mu…"
type textarea "Оба товара стоят 9.90, и с Вашей скидкой стои 9.60, поэтому нам было удобно обм…"
type textarea "Mõlemad esemed maksid 9.90, ja teie allahindlusega maksid need 9.60, seega oli …"
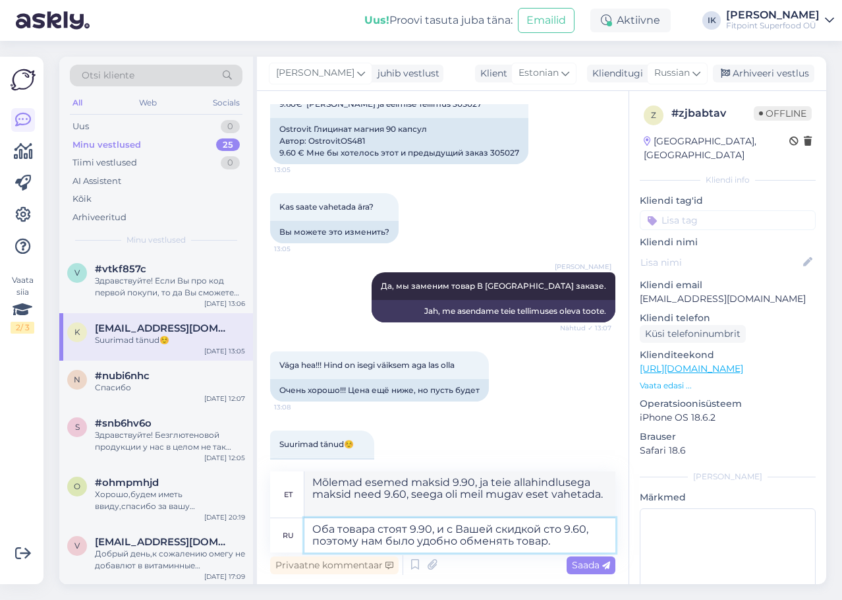
type textarea "Оба товара стоят 9.90, и с Вашей скидкой ст 9.60, поэтому нам было удобно обмен…"
type textarea "Mõlemad esemed maksid 9.90, ja teie allahindlusega oli see 9.60, seega oli meil…"
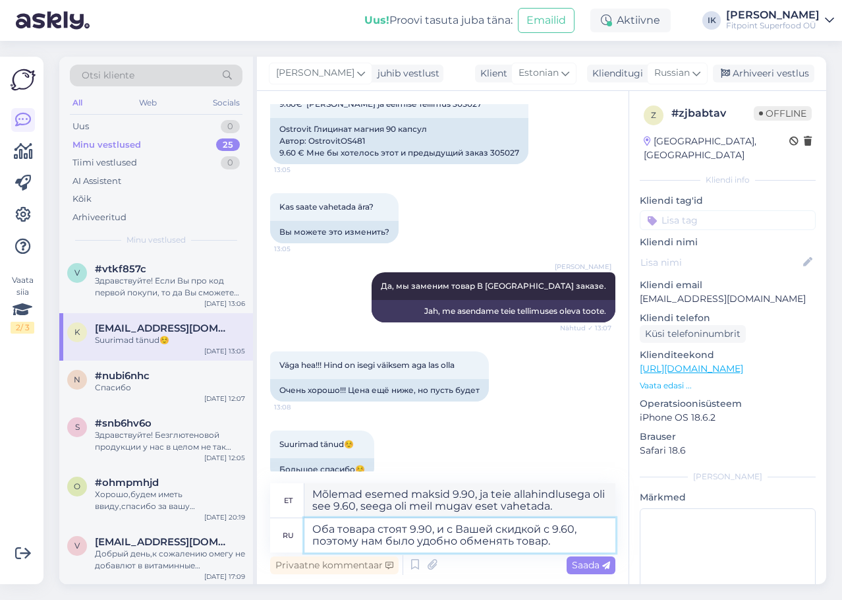
type textarea "Оба товара стоят 9.90, и с Вашей скидкой 9.60, поэтому нам было удобно обменять…"
type textarea "Mõlemad esemed maksid 9.90, ja teie soodustusega alates 9.60, seega oli meil mu…"
type textarea "Оба товара стоят 9.90, и с Вашей скидкой 3 9.60, поэтому нам было удобно обменя…"
type textarea "Mõlemad esemed maksid 9.90, ja teie soodustusega 3 9.60, seega oli meil mugav e…"
type textarea "Оба товара стоят 9.90, и с Вашей скидкой 3% 9.60, поэтому нам было удобно обмен…"
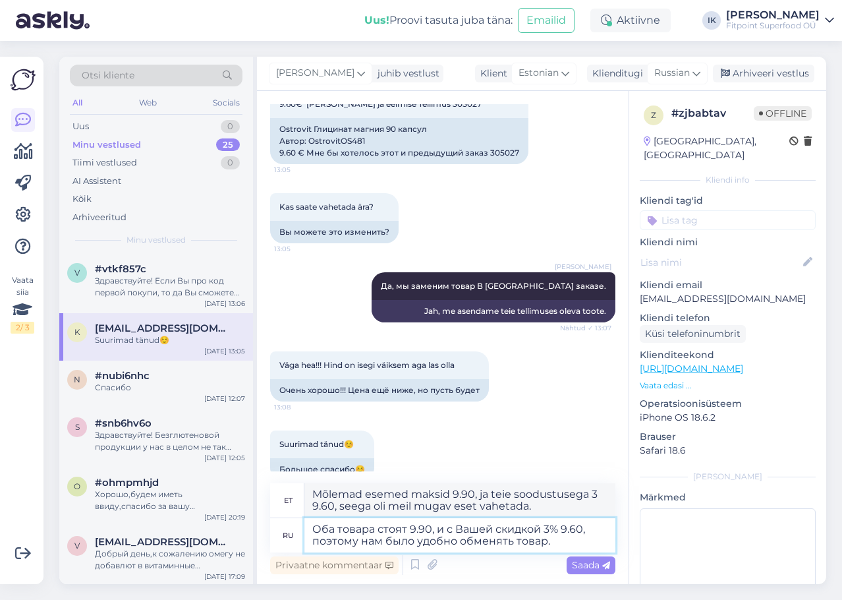
type textarea "Mõlemad esemed maksid 9.90, ja teie 3% [DEMOGRAPHIC_DATA] 9.60, seega oli meil …"
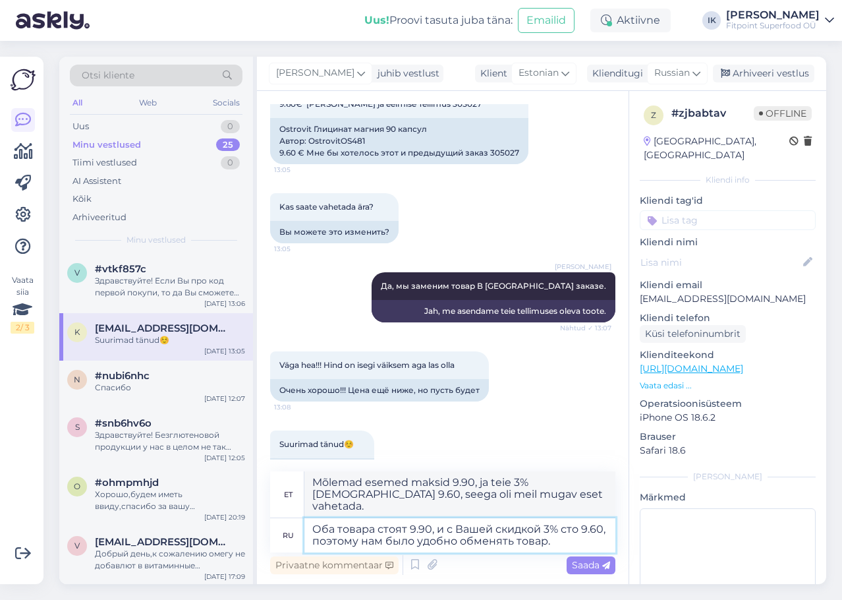
type textarea "Оба товара стоят 9.90, и с Вашей скидкой 3% стои 9.60, поэтому нам было удобно …"
type textarea "Mõlemad esemed maksid 9.90, ja teie 3% [DEMOGRAPHIC_DATA] alates 9.60, oli meil…"
type textarea "Оба товара стоят 9.90, и с Вашей скидкой 3% стоии 9.60, поэтому нам было удобно…"
type textarea "Mõlemad esemed maksid 9.90, ja teie 3% [DEMOGRAPHIC_DATA] maksid need 9.60, see…"
type textarea "Оба товара стоят 9.90, и с Вашей скидкой 3% стоит 9.60, поэтому нам было удобно…"
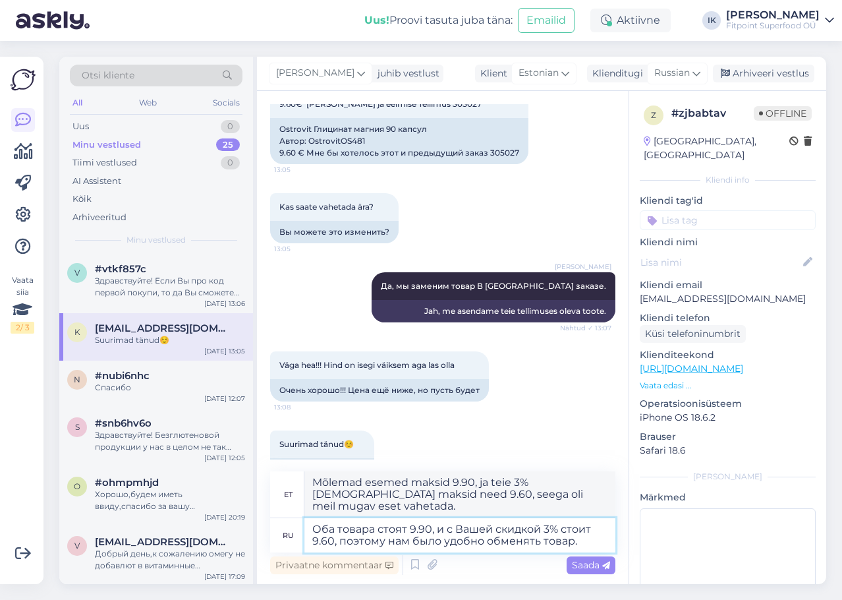
type textarea "Mõlemad tooted maksavad 9.90, ja teie 3% [DEMOGRAPHIC_DATA] on hind 9.60, seega…"
click at [587, 541] on textarea "Оба товара стоят 9.90, и с Вашей скидкой 3% стоит 9.60, поэтому нам было удобно…" at bounding box center [460, 535] width 311 height 34
type textarea "Оба товара стоят 9.90, и с Вашей скидкой 3% стоит 9.60, поэтому нам было удобно…"
click at [588, 559] on span "Saada" at bounding box center [591, 565] width 38 height 12
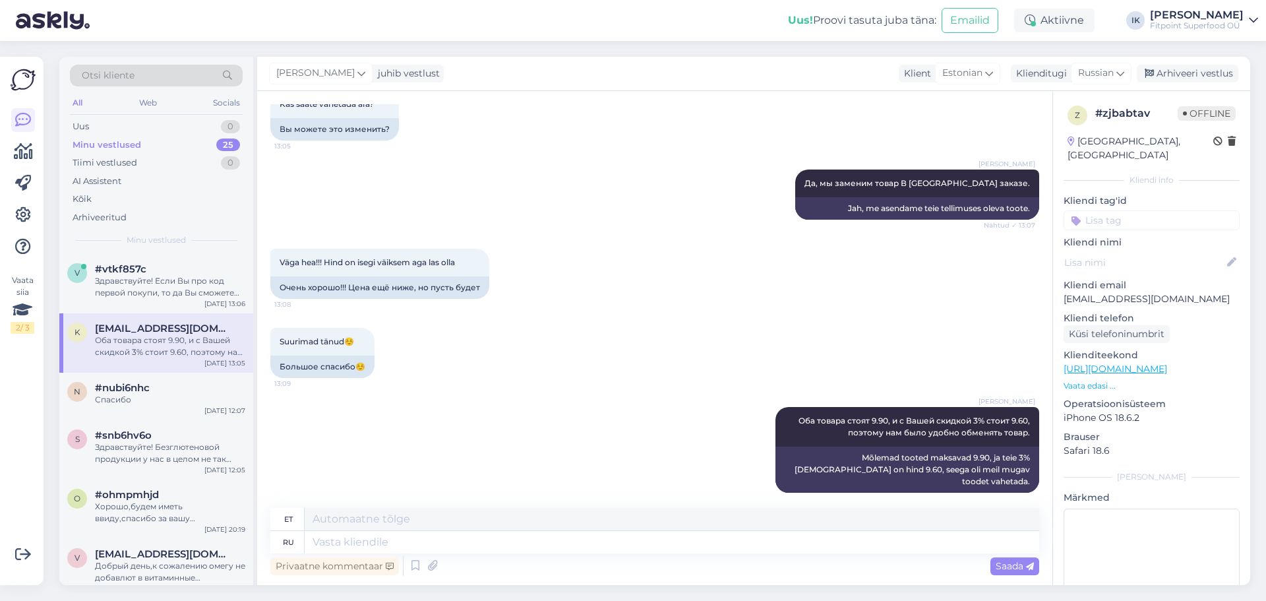
scroll to position [498, 0]
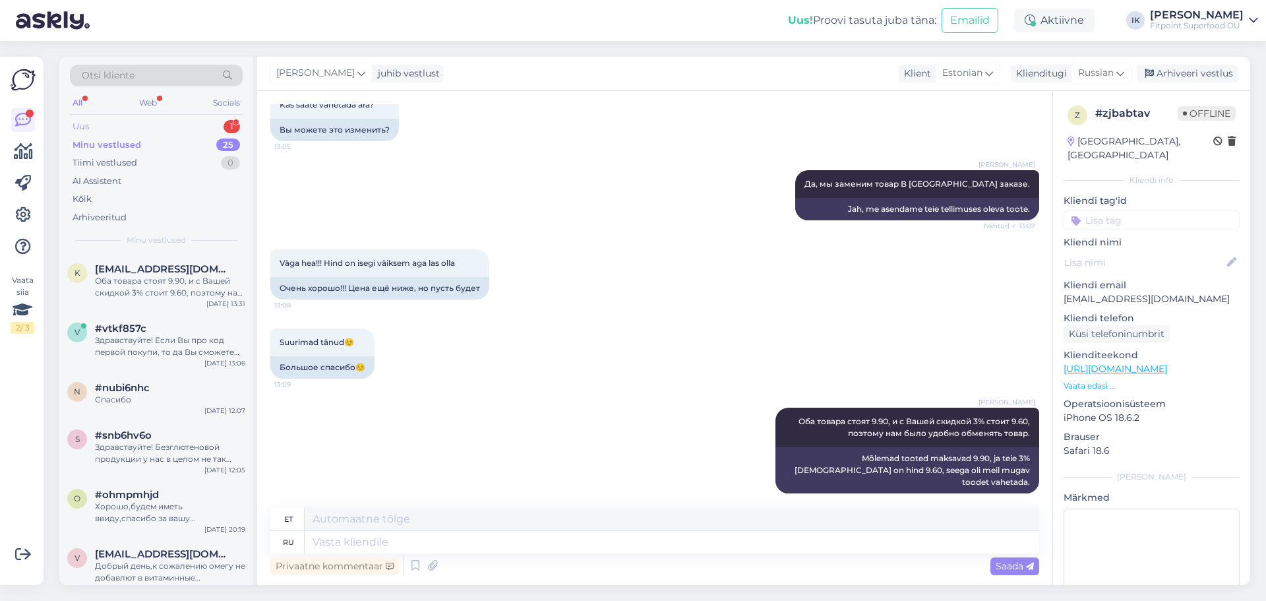
click at [174, 125] on div "Uus 1" at bounding box center [156, 126] width 173 height 18
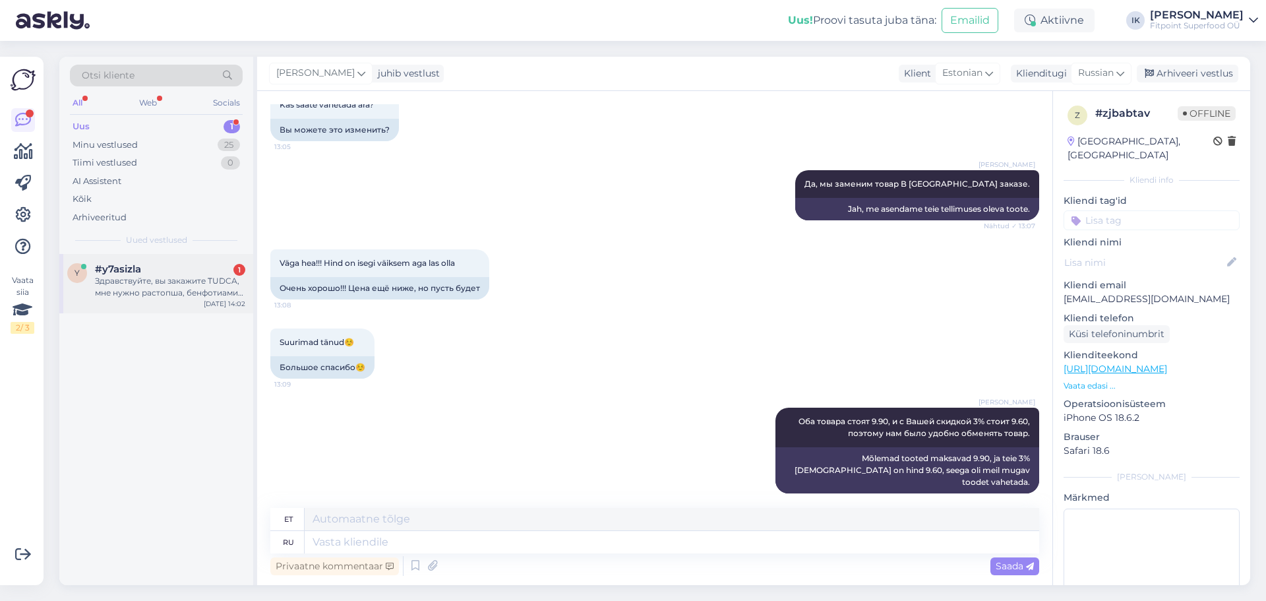
click at [217, 291] on div "Здравствуйте, вы закажите TUDCA, мне нужно растопша, бенфотиамин. С уважением" at bounding box center [170, 287] width 150 height 24
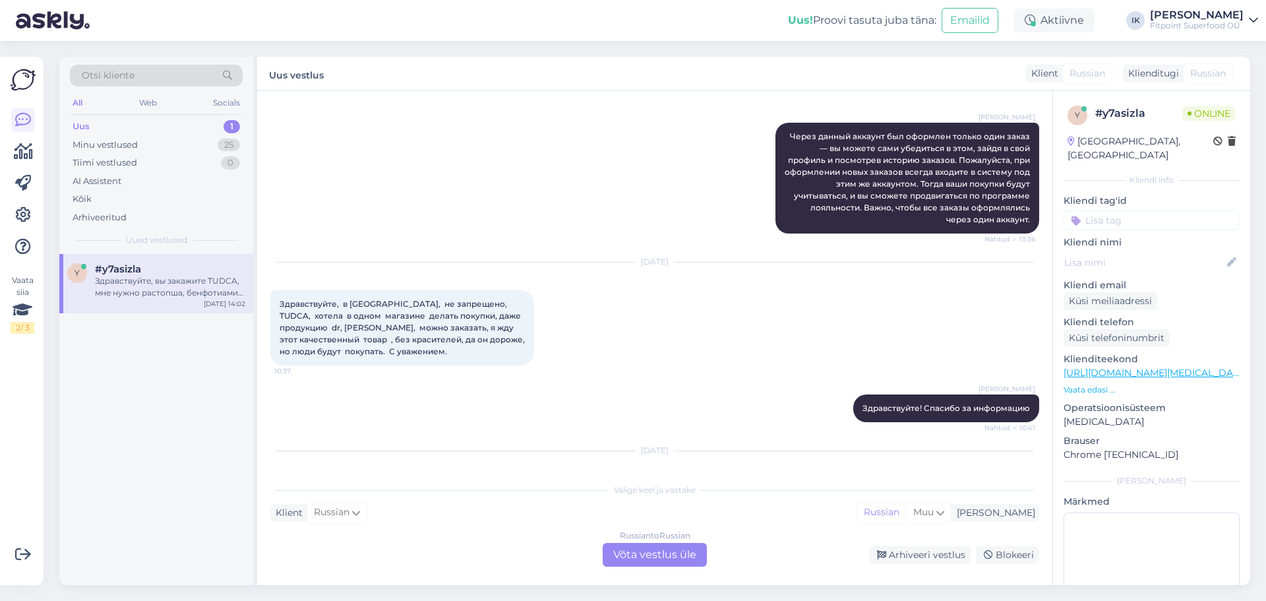
scroll to position [579, 0]
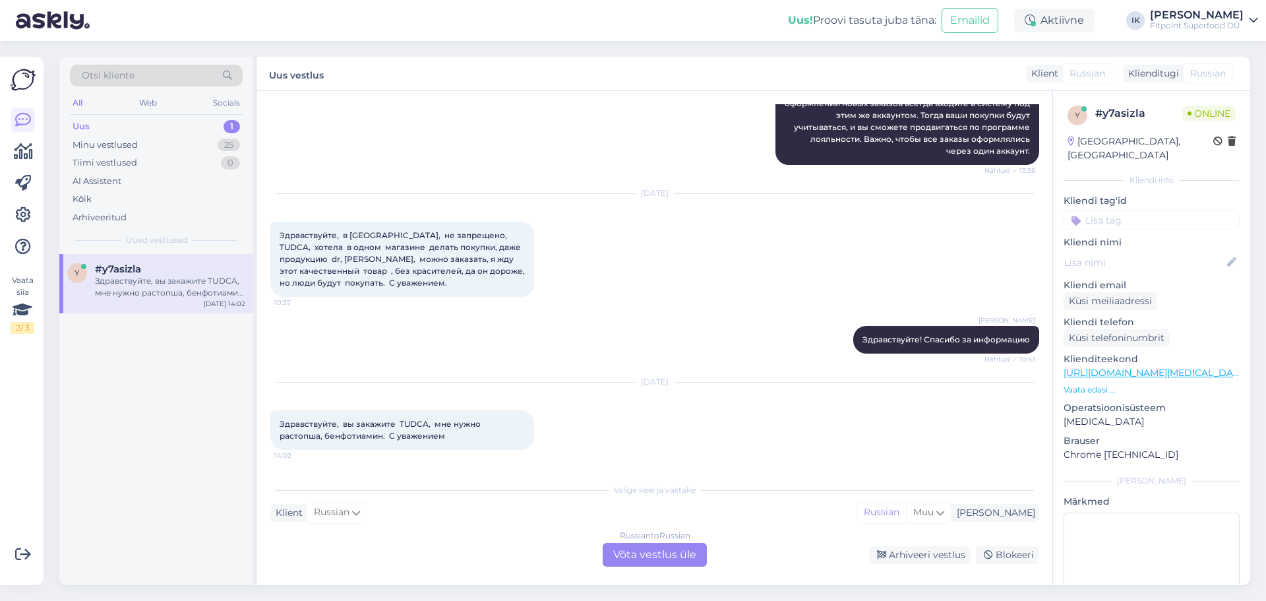
click at [664, 554] on div "Russian to Russian Võta vestlus üle" at bounding box center [655, 555] width 104 height 24
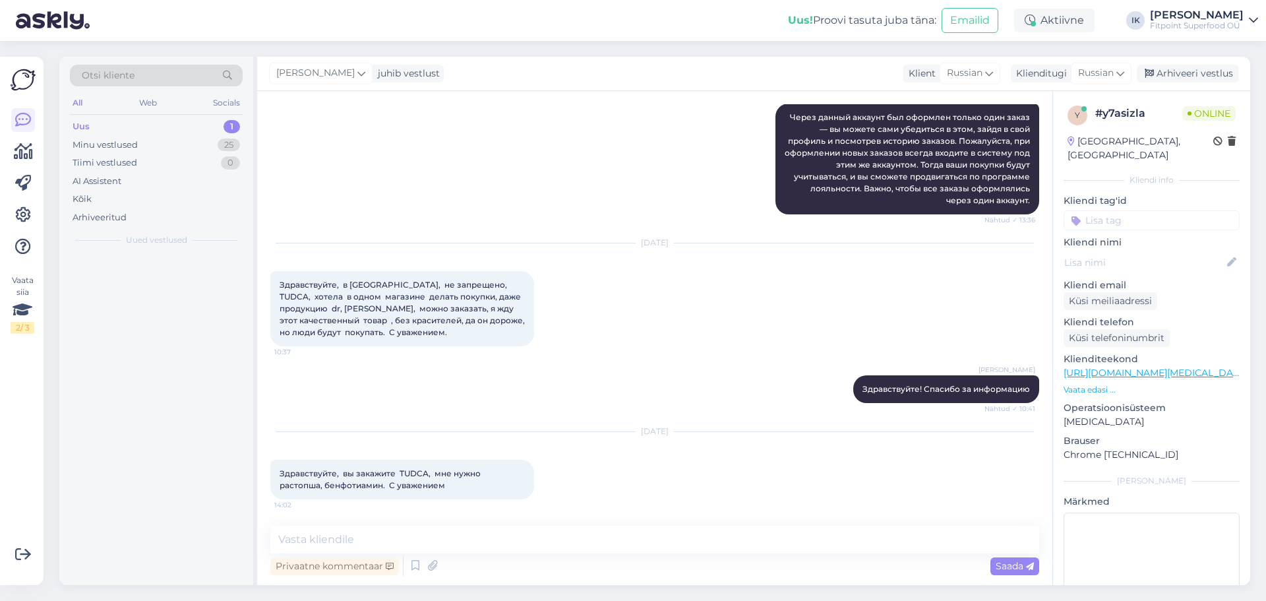
scroll to position [529, 0]
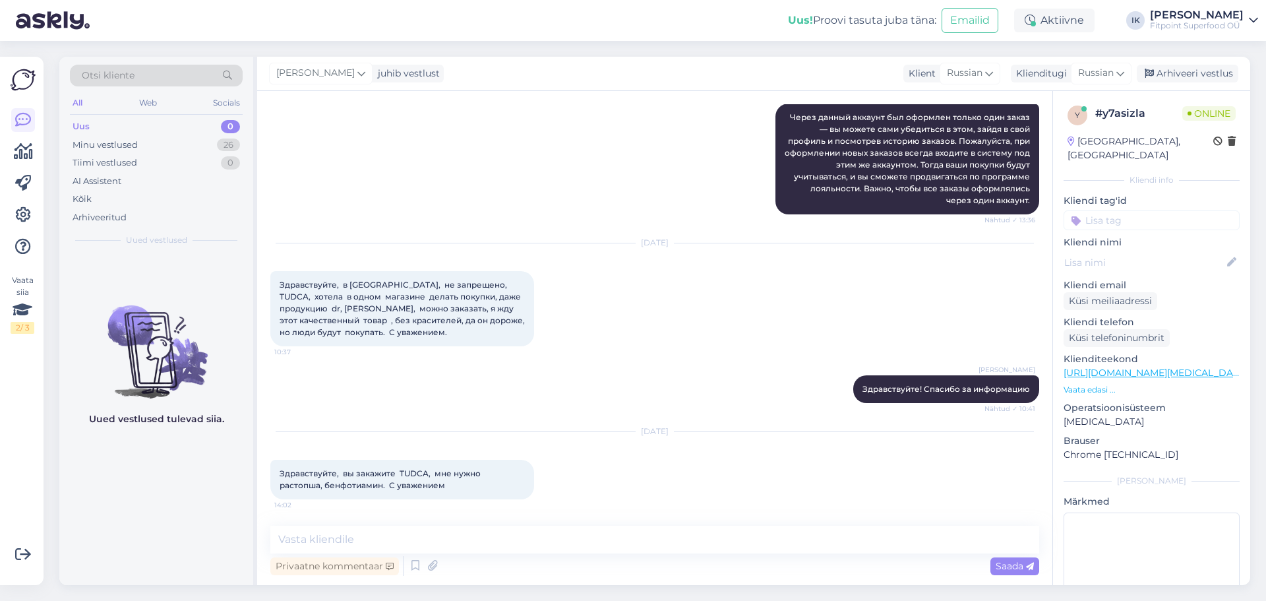
click at [1090, 384] on p "Vaata edasi ..." at bounding box center [1151, 390] width 176 height 12
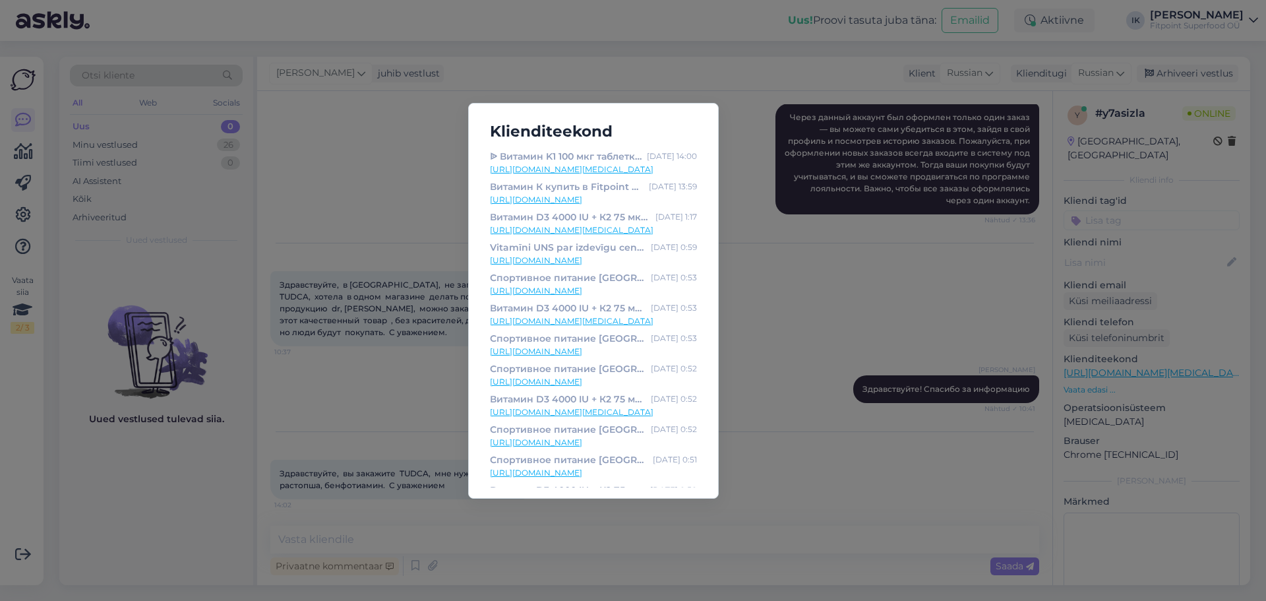
click at [624, 174] on link "[URL][DOMAIN_NAME][MEDICAL_DATA]" at bounding box center [593, 169] width 207 height 12
click at [366, 301] on div "Klienditeekond ᐉ Витамин K1 100 мкг таблетки - 7.8€ | Купить в официальном мага…" at bounding box center [633, 300] width 1266 height 601
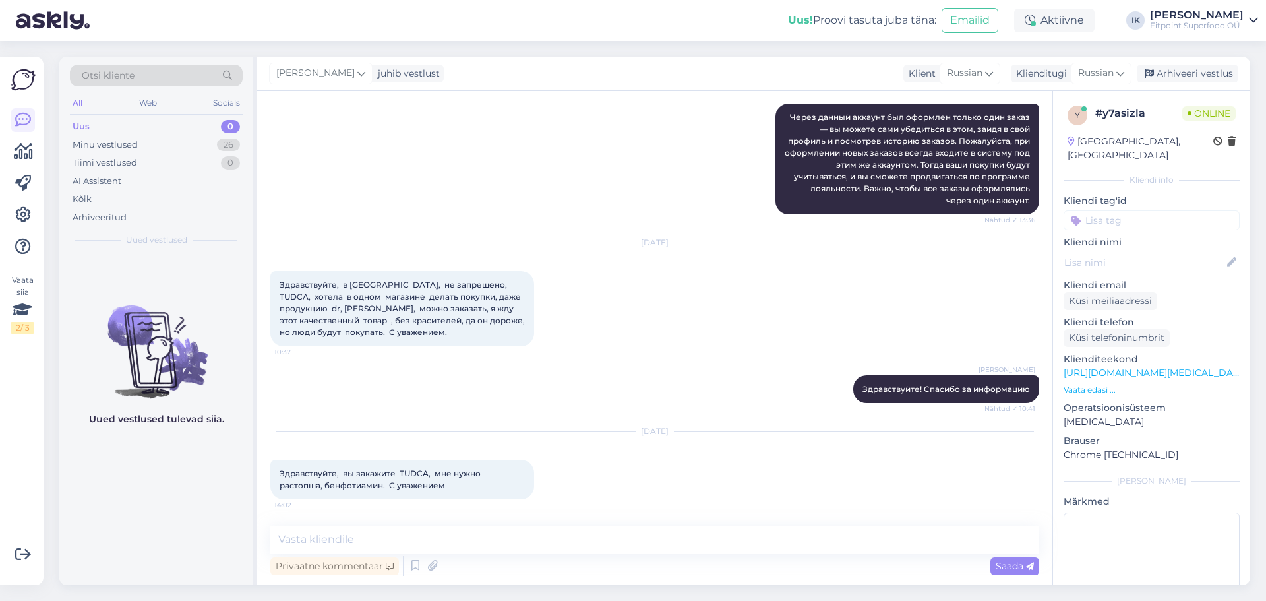
click at [358, 486] on span "Здравствуйте, вы закажите TUDCA, мне нужно растопша, бенфотиамин. С уважением" at bounding box center [380, 479] width 203 height 22
copy span "бенфотиамин"
click at [817, 543] on textarea at bounding box center [654, 539] width 769 height 28
paste textarea "[URL][DOMAIN_NAME][PERSON_NAME][MEDICAL_DATA]"
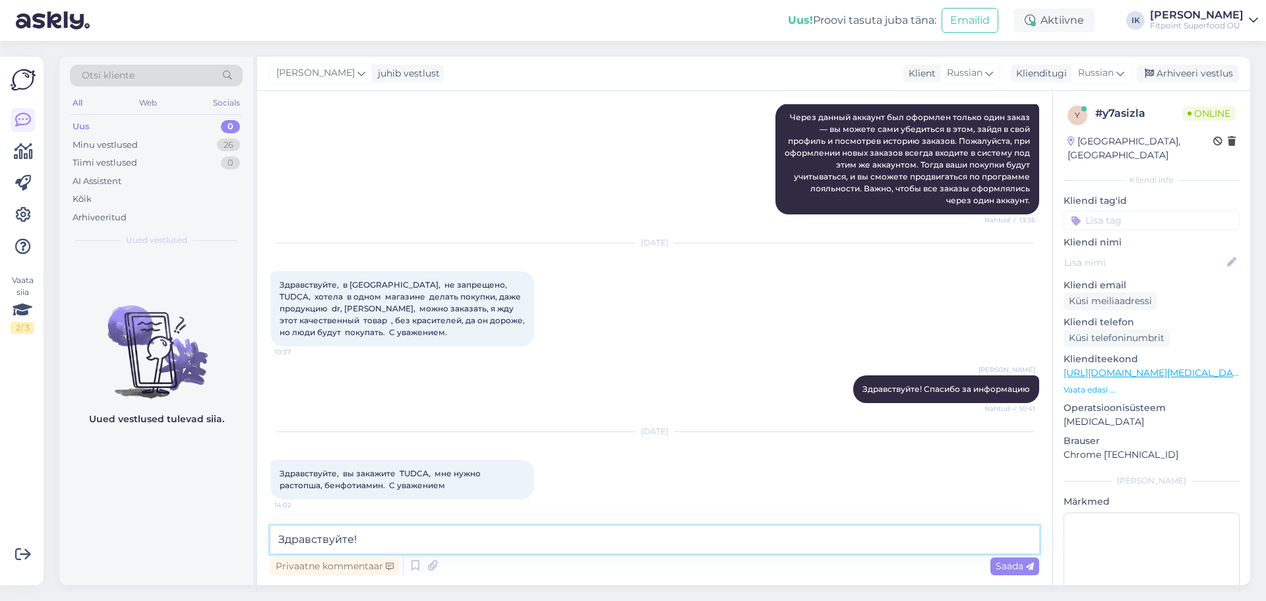
type textarea "Здравствуйте! [URL][DOMAIN_NAME][PERSON_NAME][MEDICAL_DATA]"
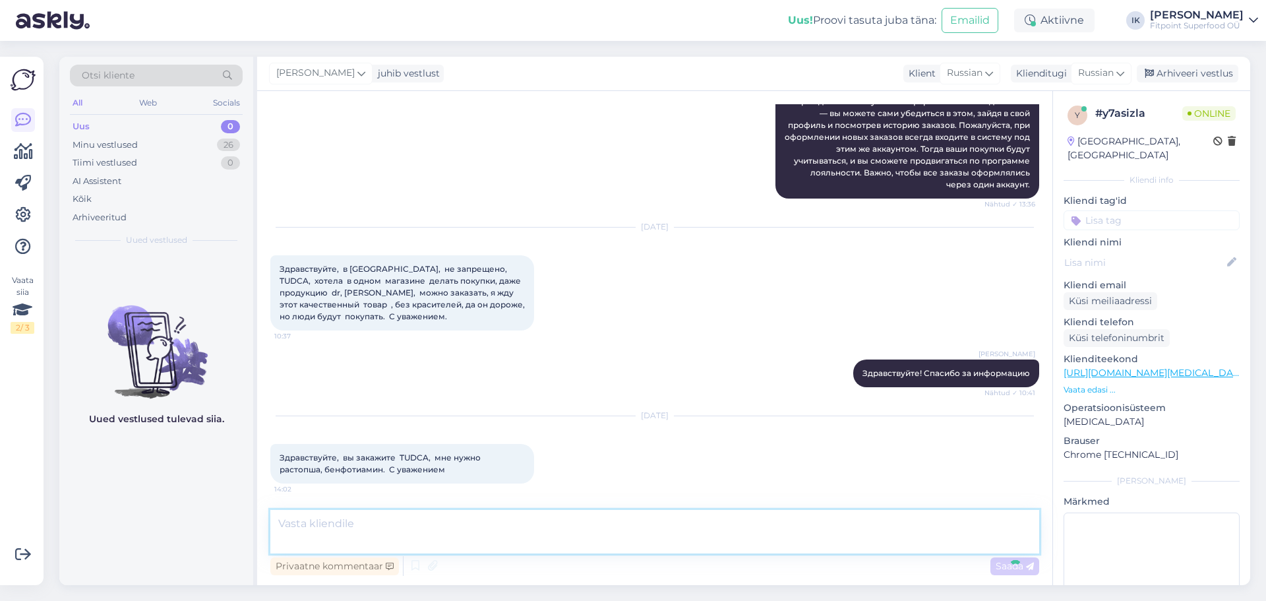
scroll to position [622, 0]
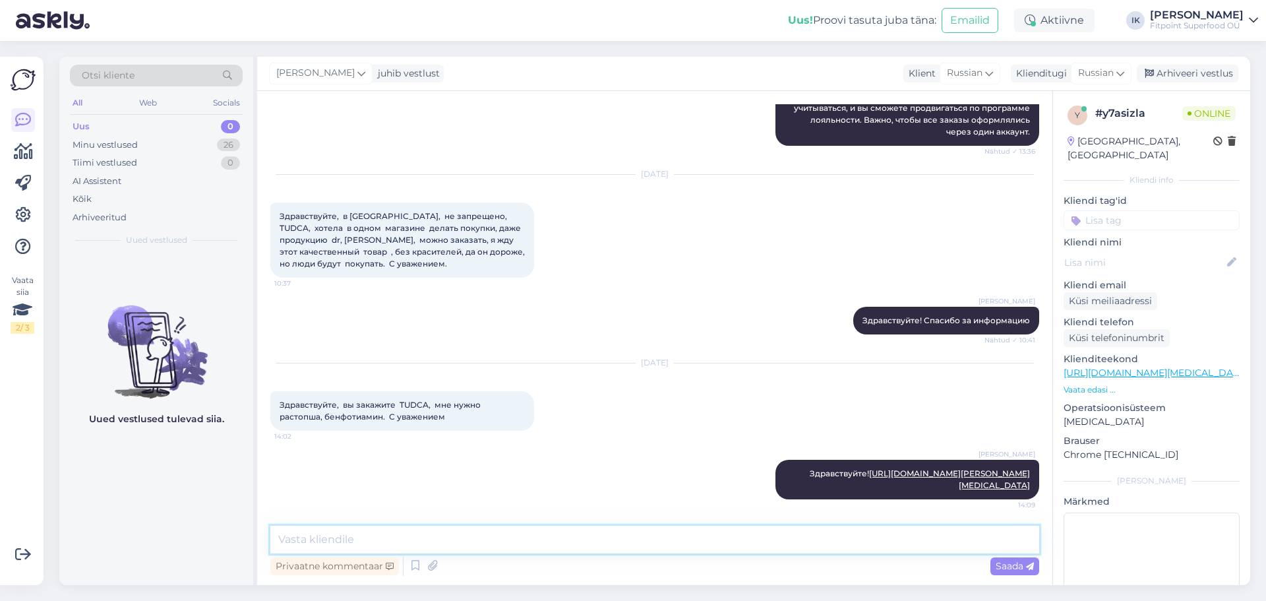
click at [744, 538] on textarea at bounding box center [654, 539] width 769 height 28
paste textarea "[URL][DOMAIN_NAME]"
type textarea "[URL][DOMAIN_NAME]"
click at [1006, 572] on div "Saada" at bounding box center [1014, 566] width 49 height 18
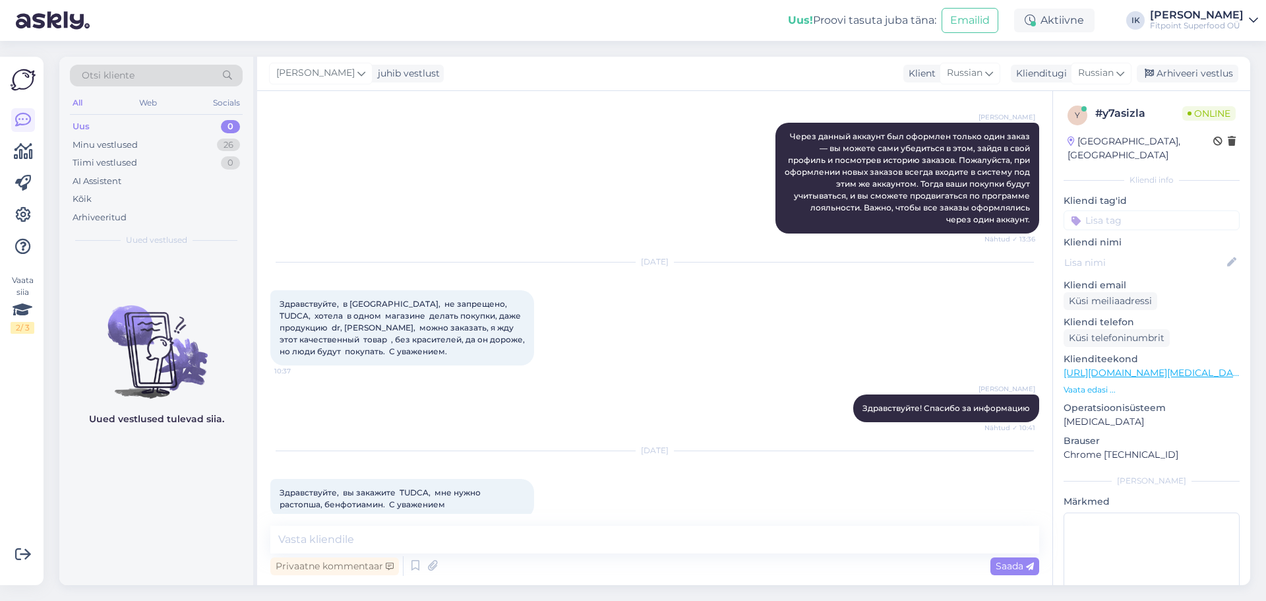
scroll to position [678, 0]
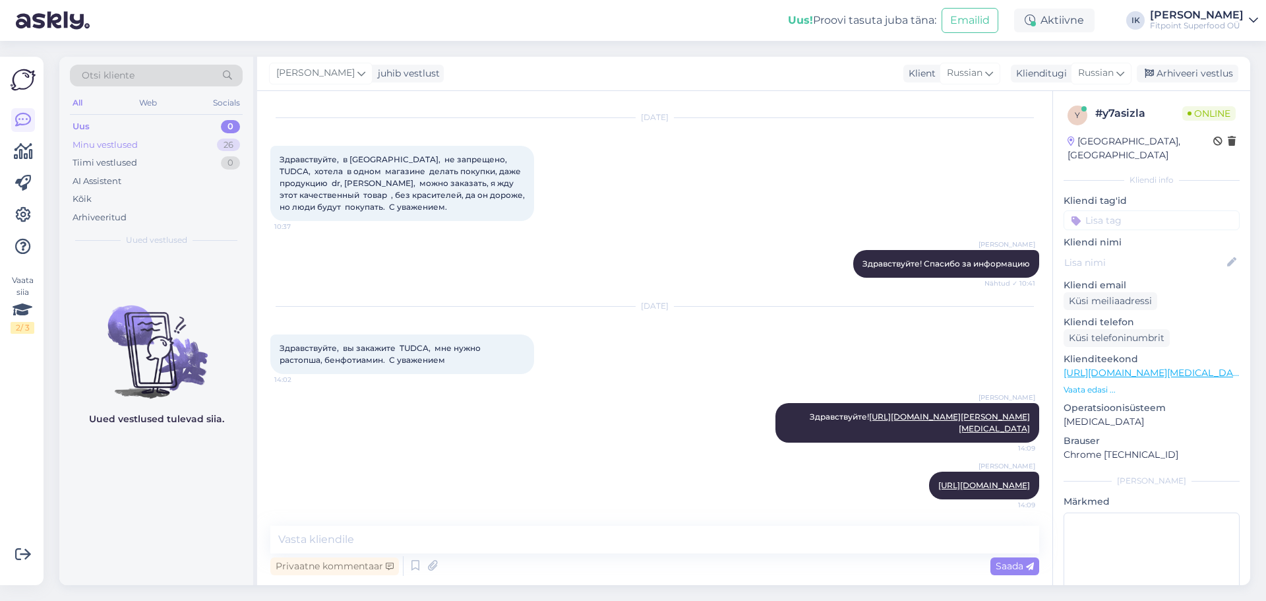
click at [194, 140] on div "Minu vestlused 26" at bounding box center [156, 145] width 173 height 18
